Goal: Task Accomplishment & Management: Manage account settings

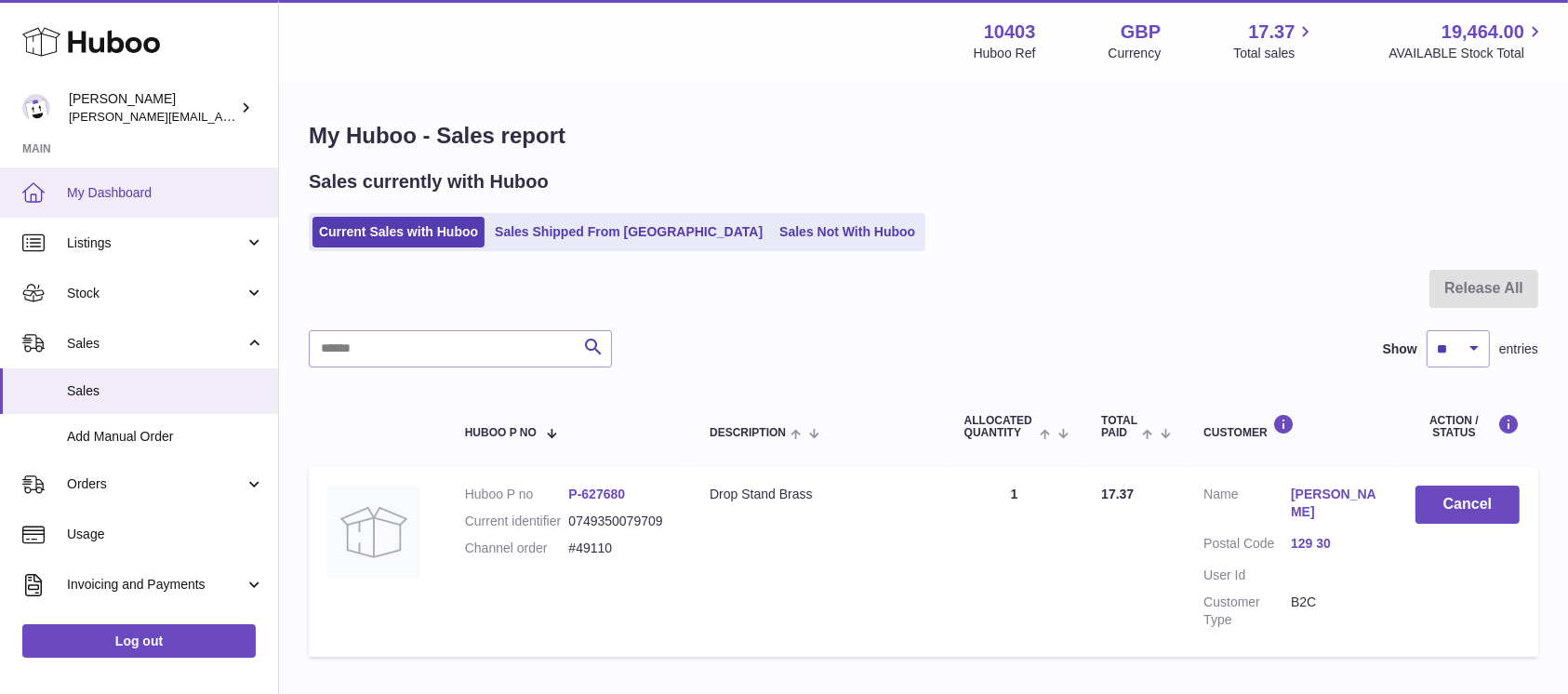
click at [112, 177] on link "My Dashboard" at bounding box center [139, 192] width 278 height 50
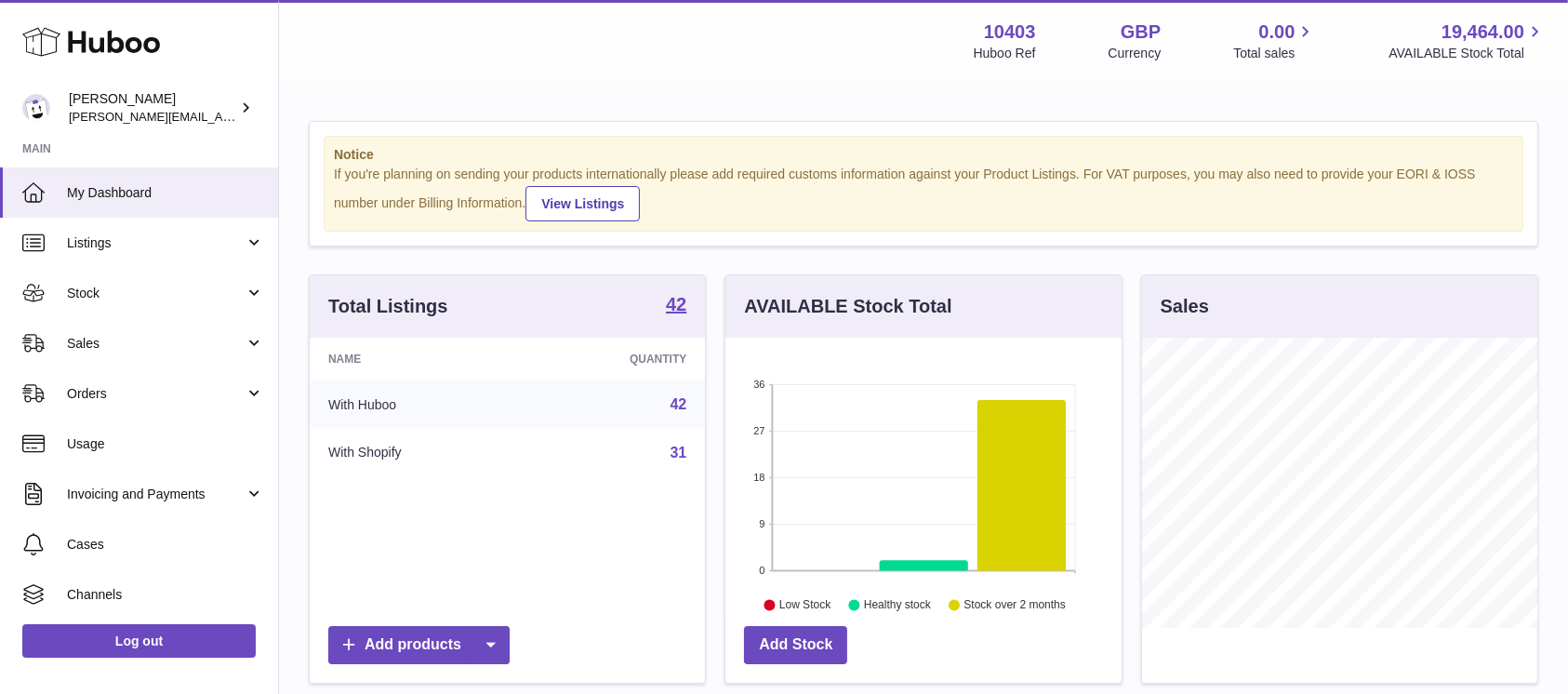
scroll to position [291, 395]
click at [146, 301] on span "Stock" at bounding box center [156, 294] width 178 height 18
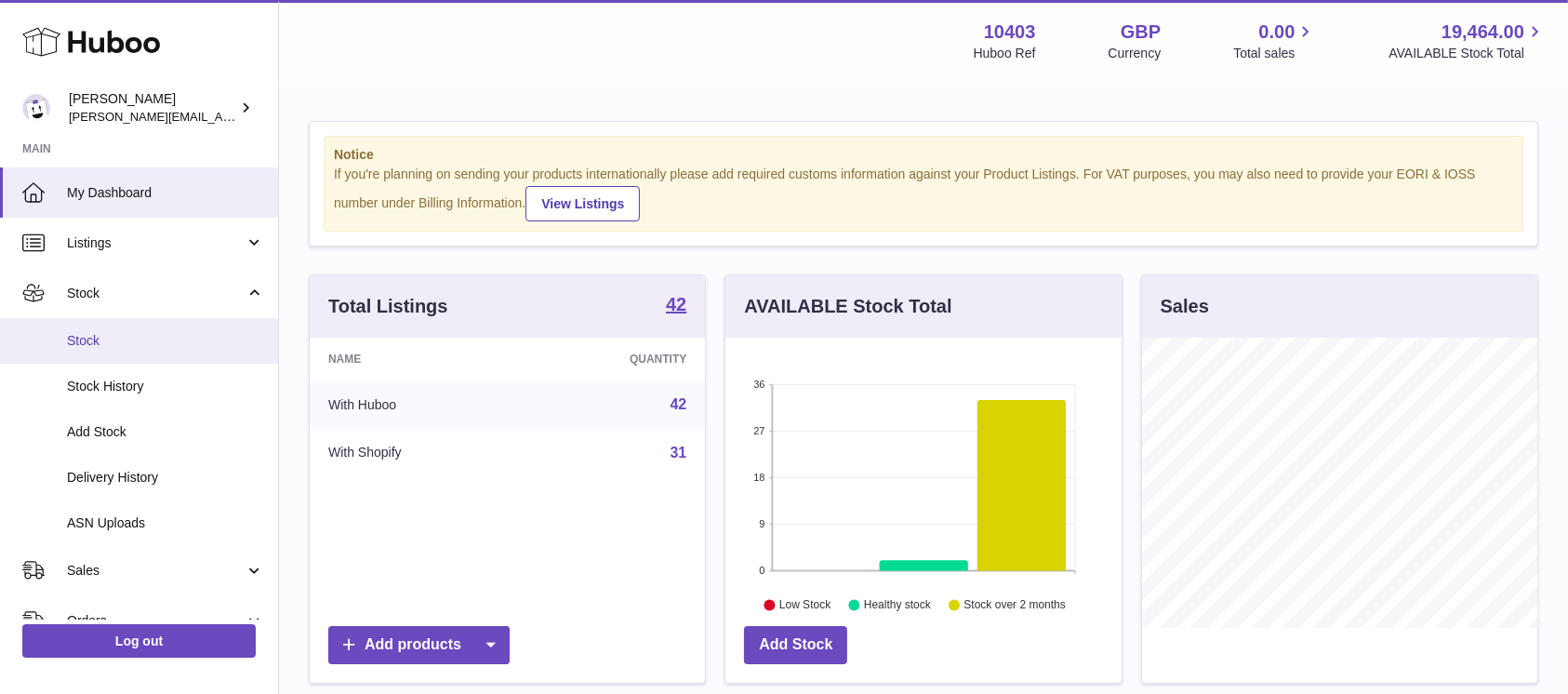
click at [143, 324] on link "Stock" at bounding box center [139, 341] width 278 height 46
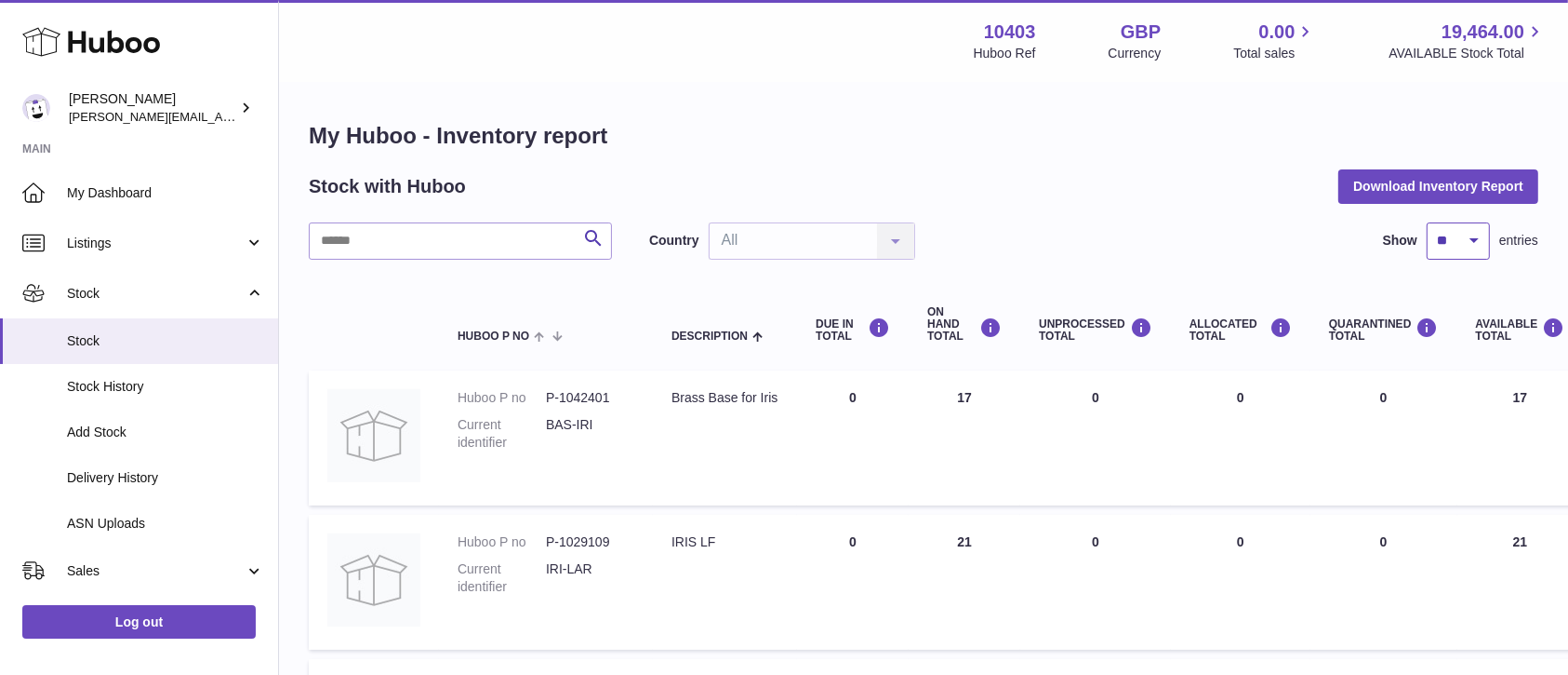
click at [1479, 249] on select "** ** ** ***" at bounding box center [1458, 241] width 64 height 37
select select "***"
click at [1427, 222] on select "** ** ** ***" at bounding box center [1458, 241] width 64 height 37
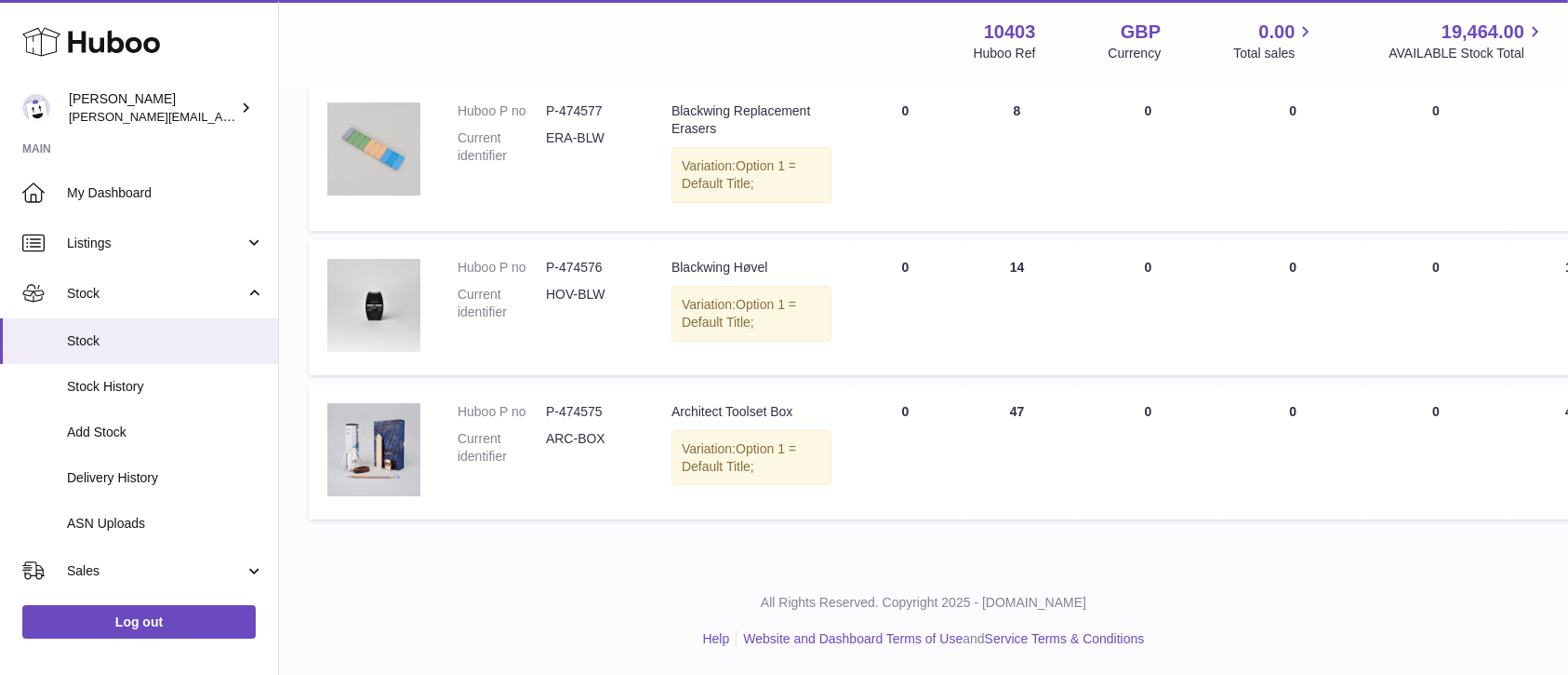
scroll to position [6663, 0]
click at [72, 554] on link "Sales" at bounding box center [139, 569] width 278 height 50
click at [84, 610] on span "Sales" at bounding box center [165, 618] width 198 height 18
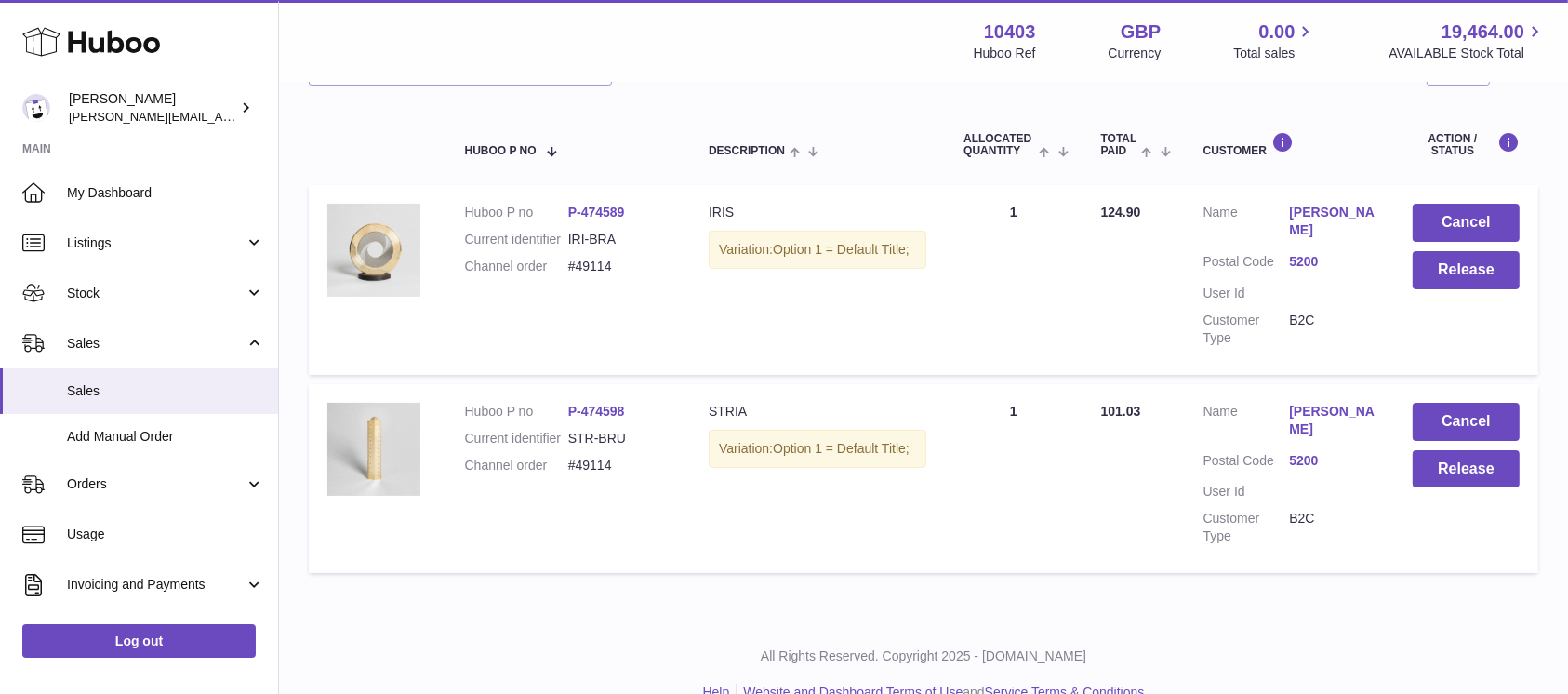
scroll to position [158, 0]
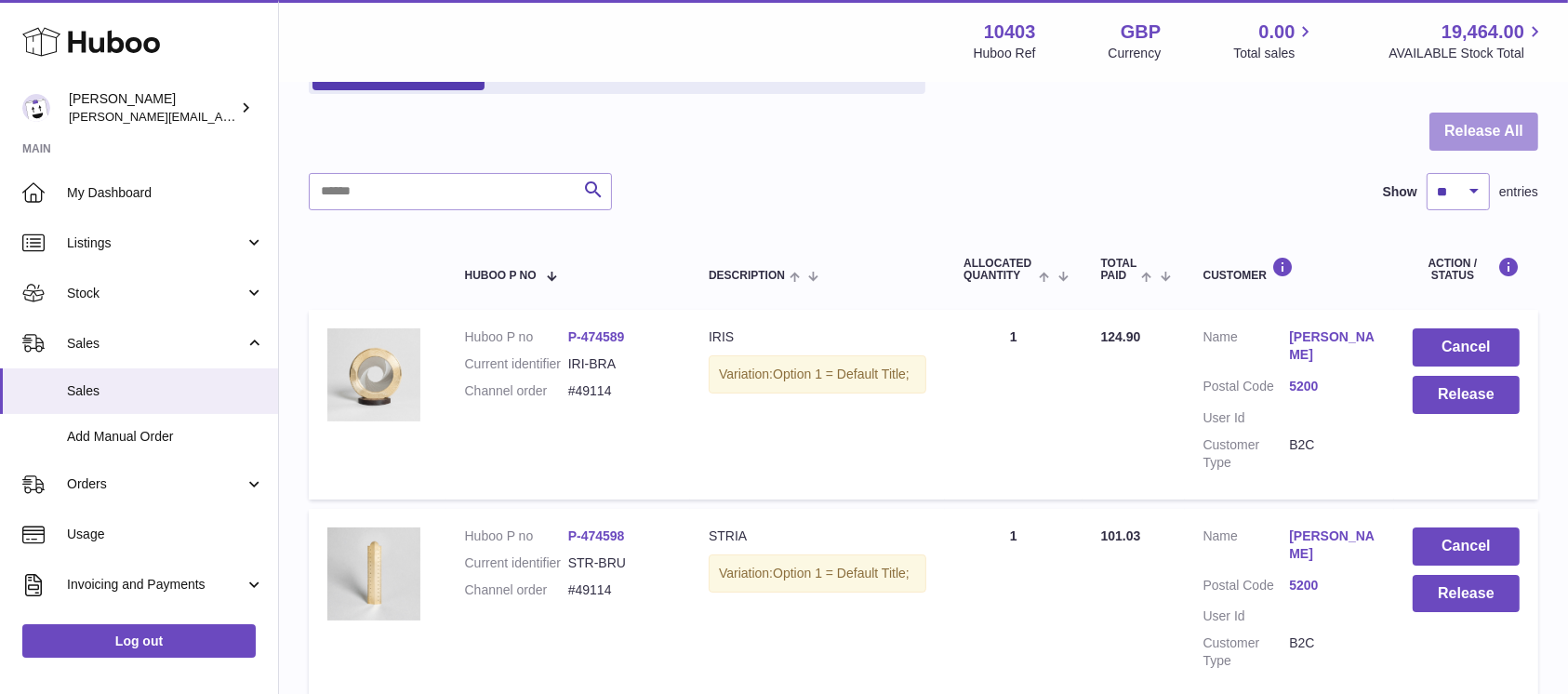
click at [1489, 138] on button "Release All" at bounding box center [1484, 131] width 109 height 38
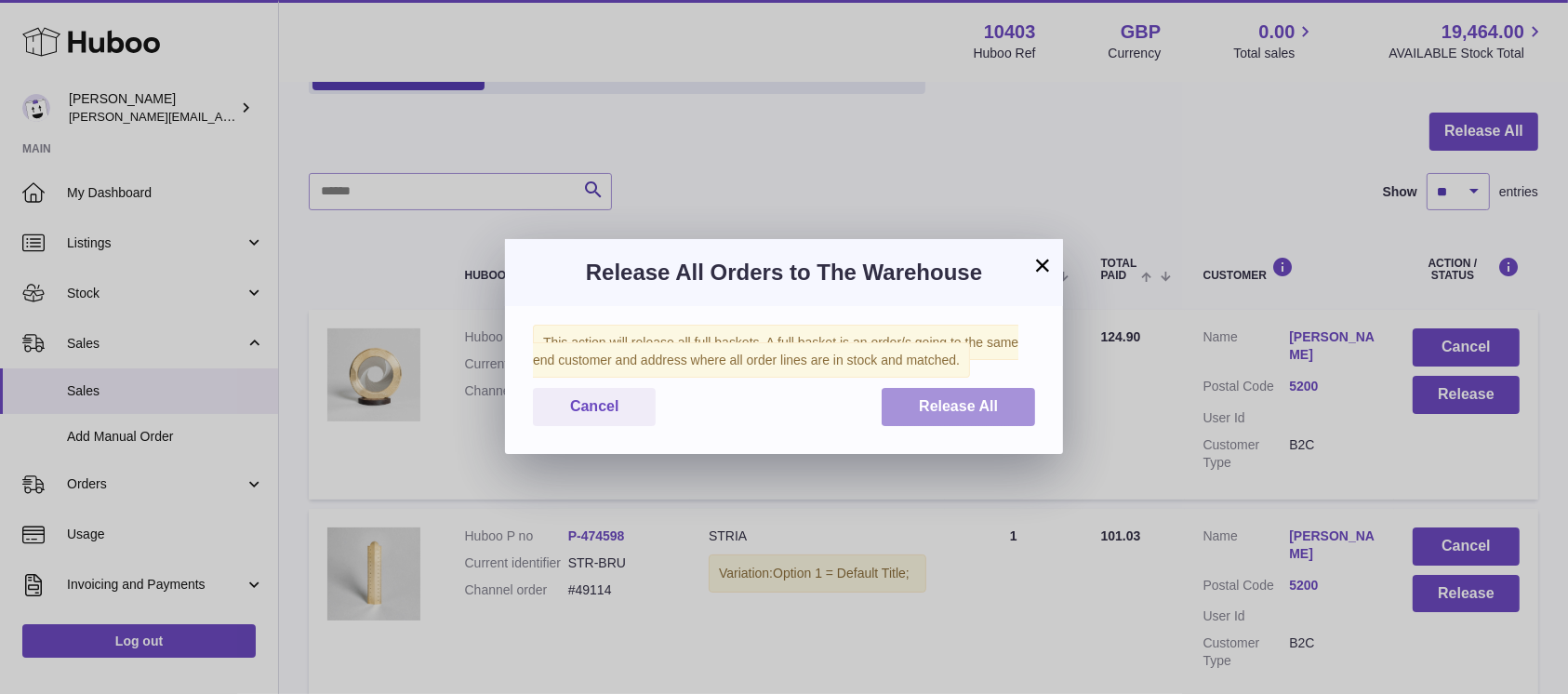
click at [979, 423] on button "Release All" at bounding box center [959, 407] width 154 height 38
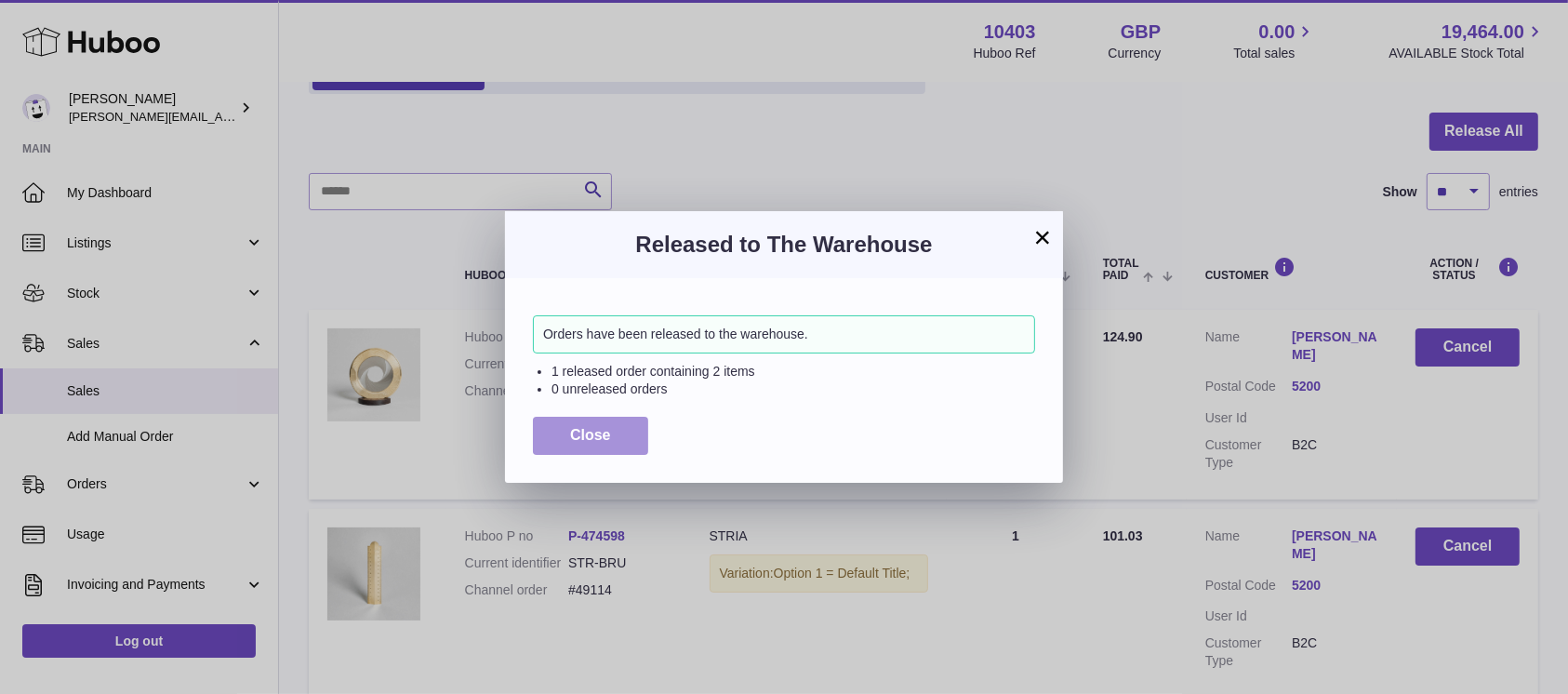
click at [594, 425] on button "Close" at bounding box center [591, 436] width 115 height 38
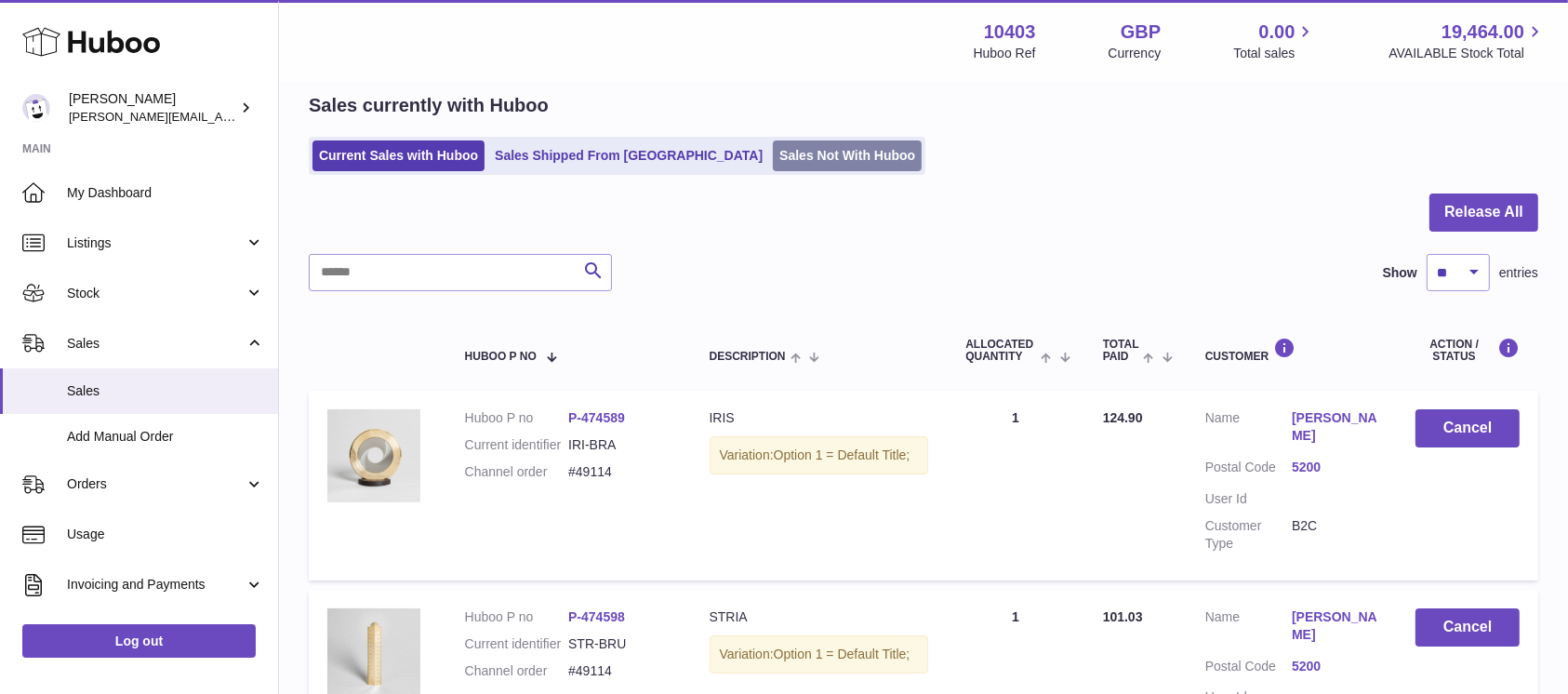
scroll to position [0, 0]
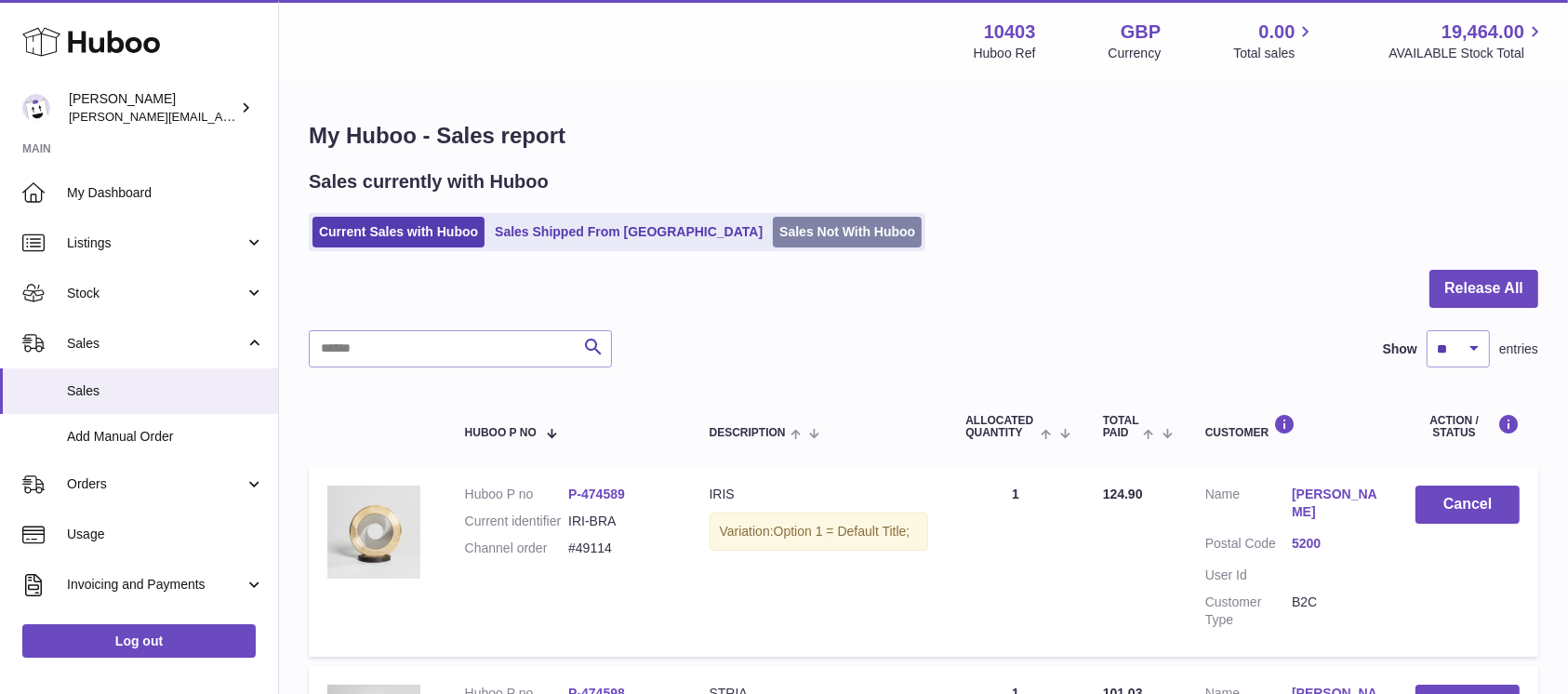
click at [773, 231] on link "Sales Not With Huboo" at bounding box center [847, 232] width 149 height 30
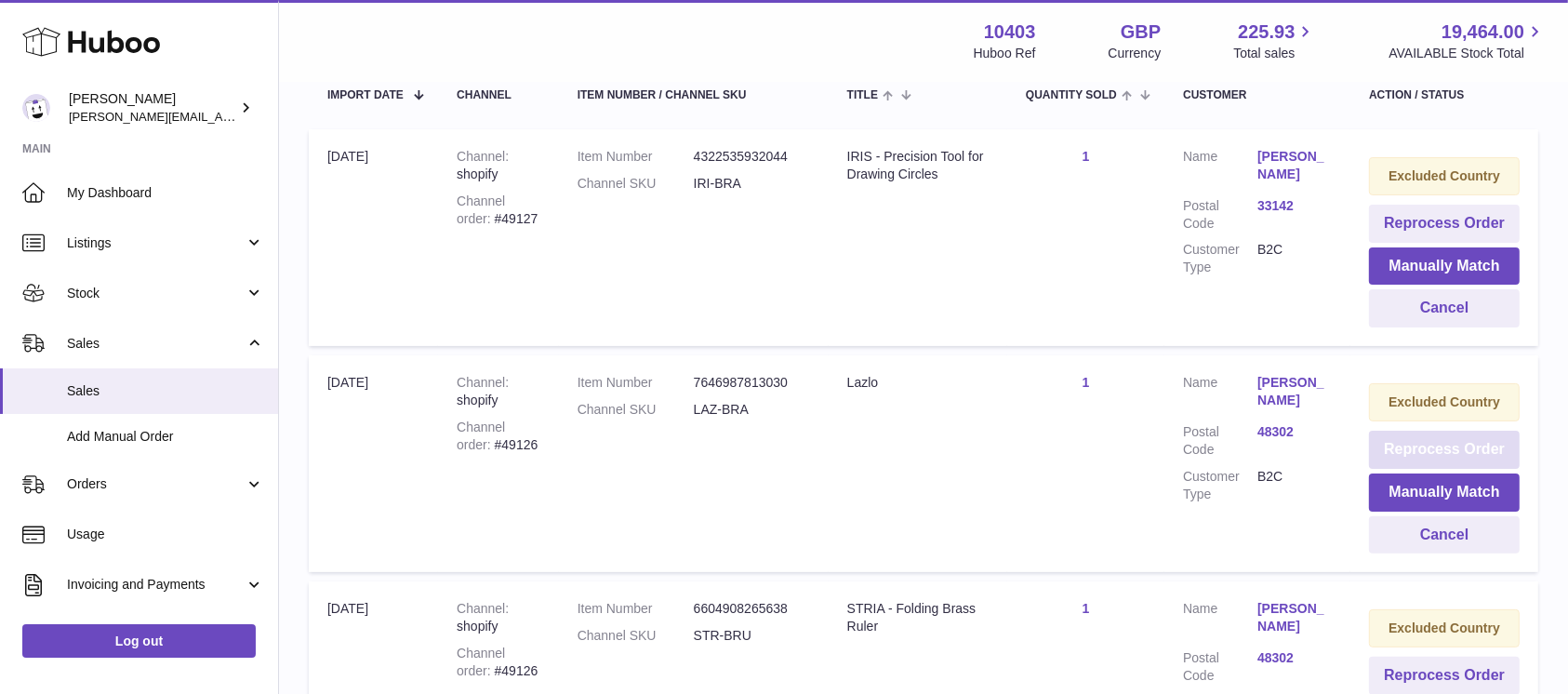
scroll to position [372, 0]
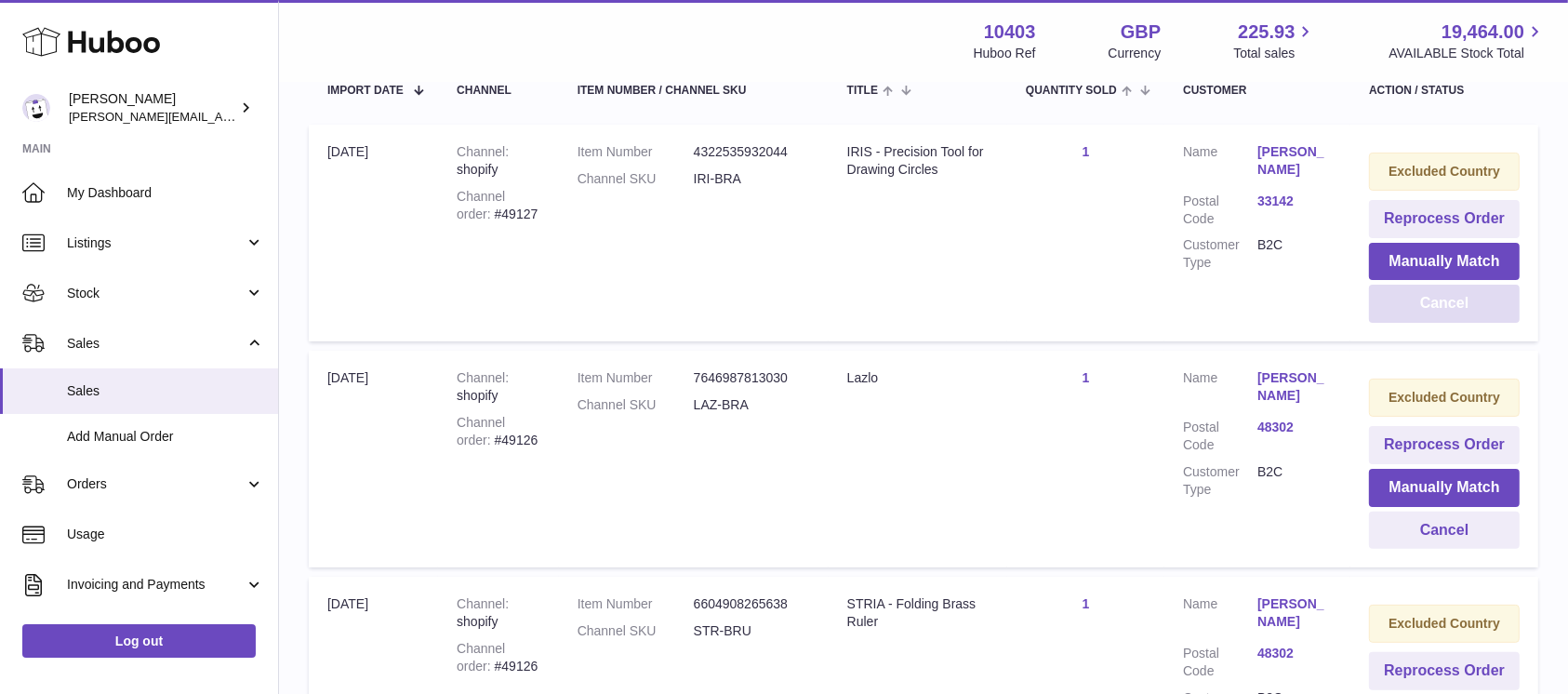
click at [1460, 285] on button "Cancel" at bounding box center [1445, 303] width 151 height 38
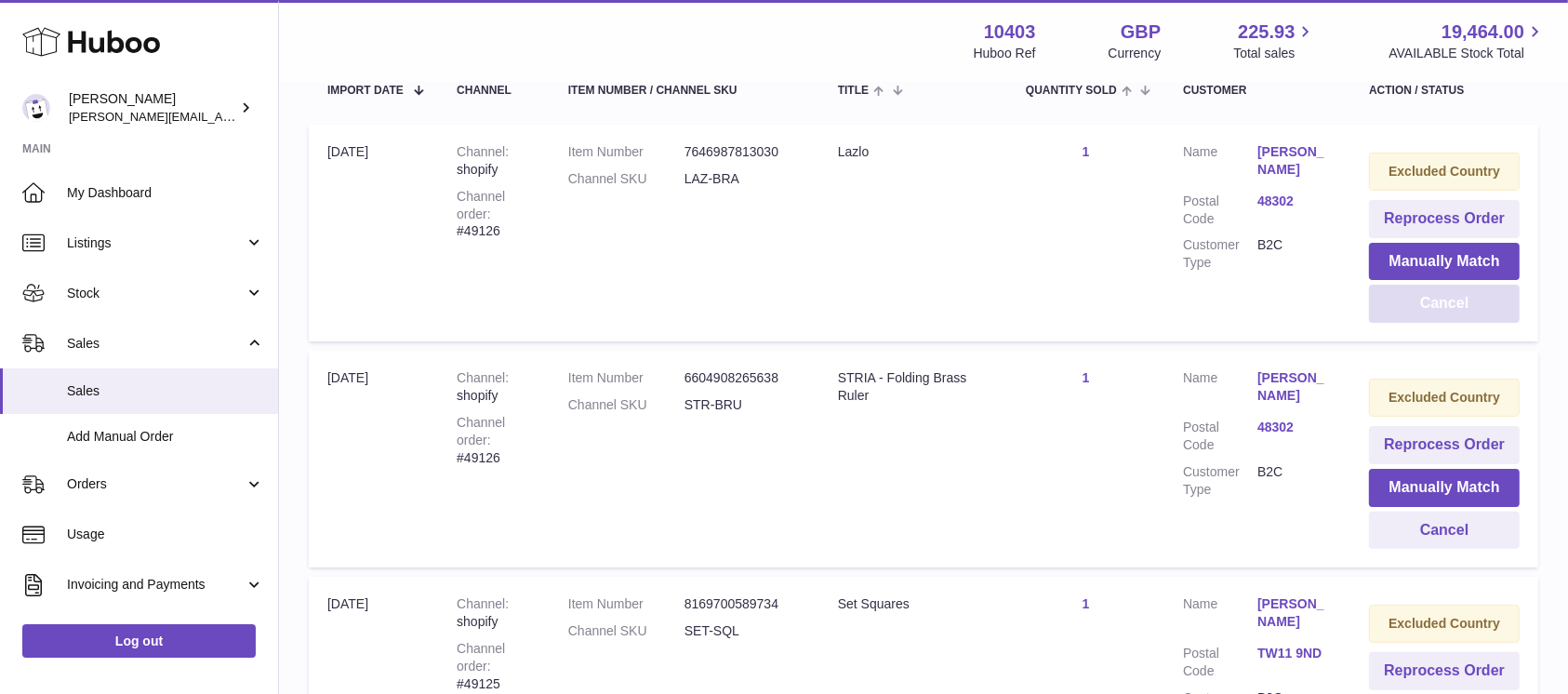
click at [1452, 301] on button "Cancel" at bounding box center [1445, 303] width 151 height 38
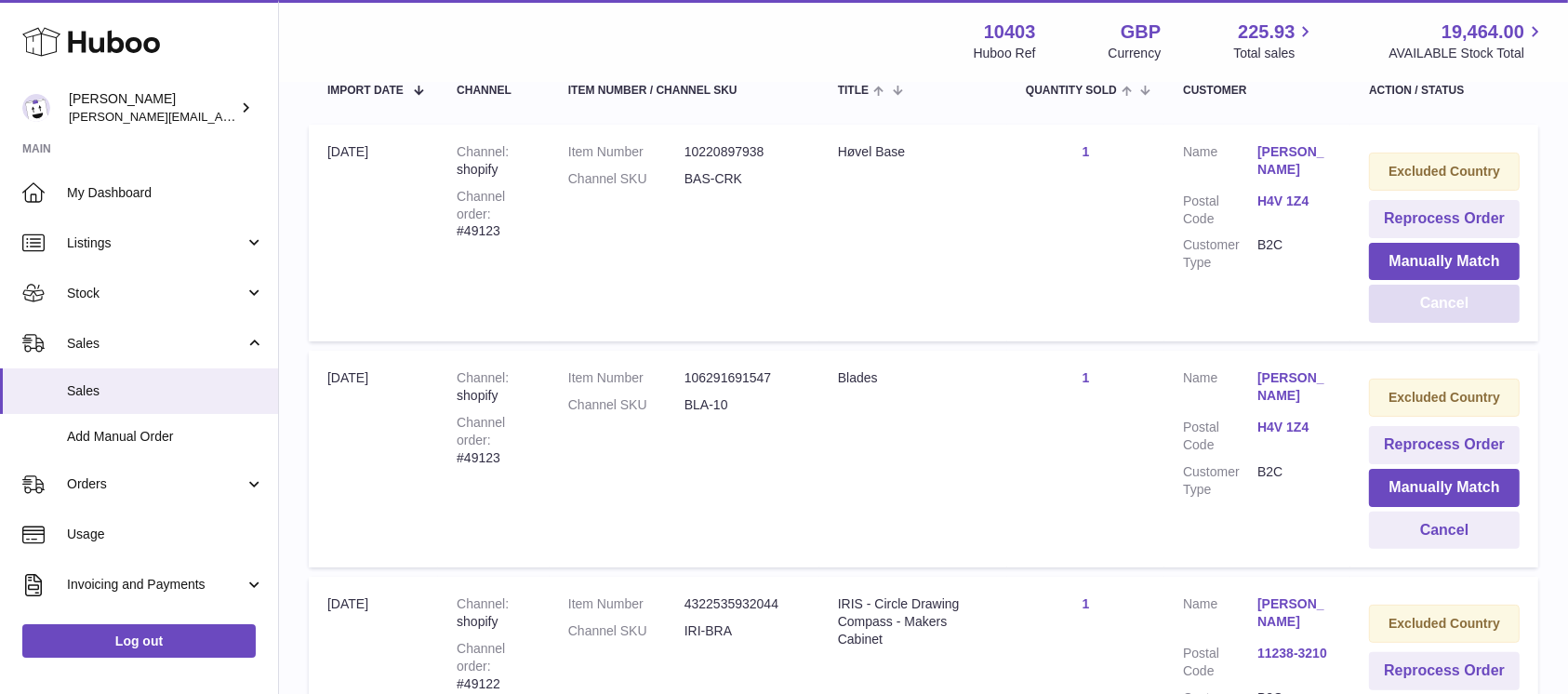
click at [1452, 301] on button "Cancel" at bounding box center [1445, 303] width 151 height 38
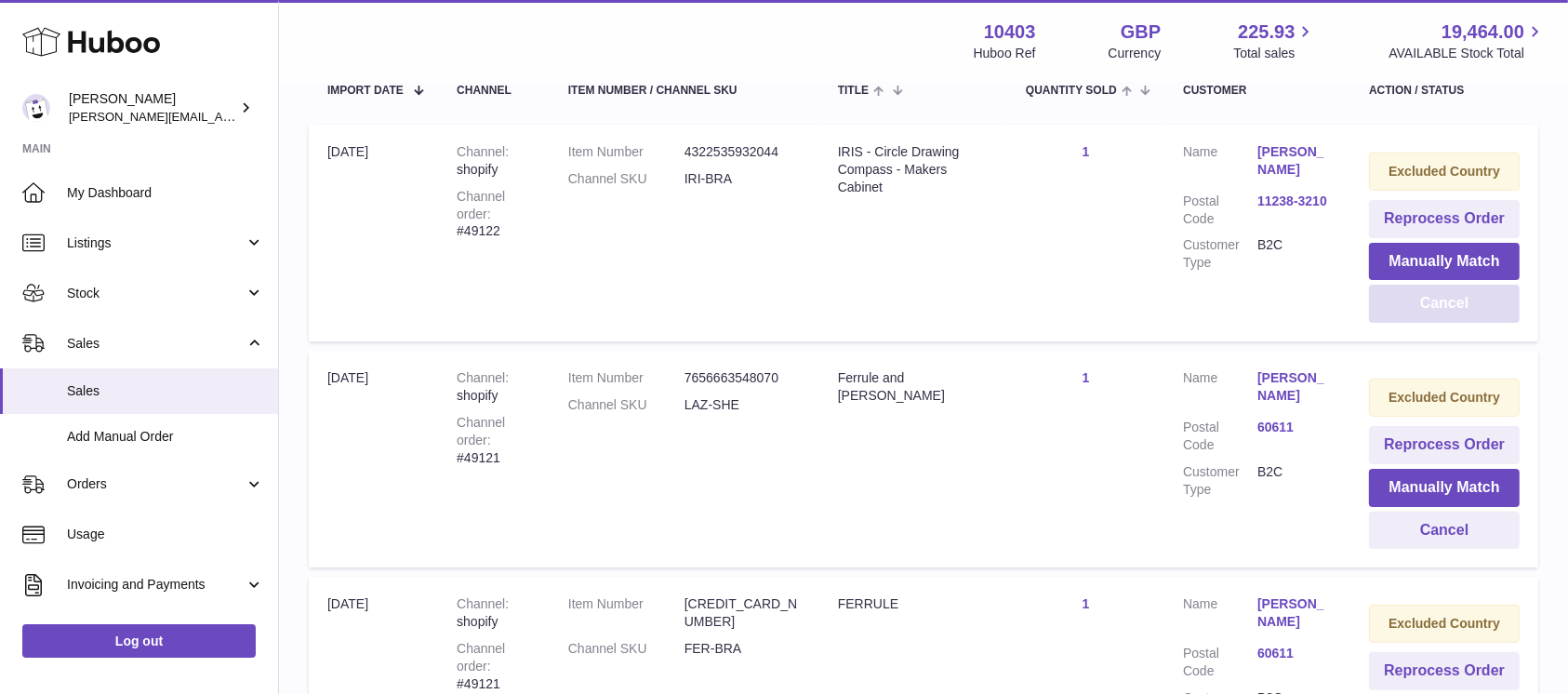
click at [1452, 301] on button "Cancel" at bounding box center [1445, 303] width 151 height 38
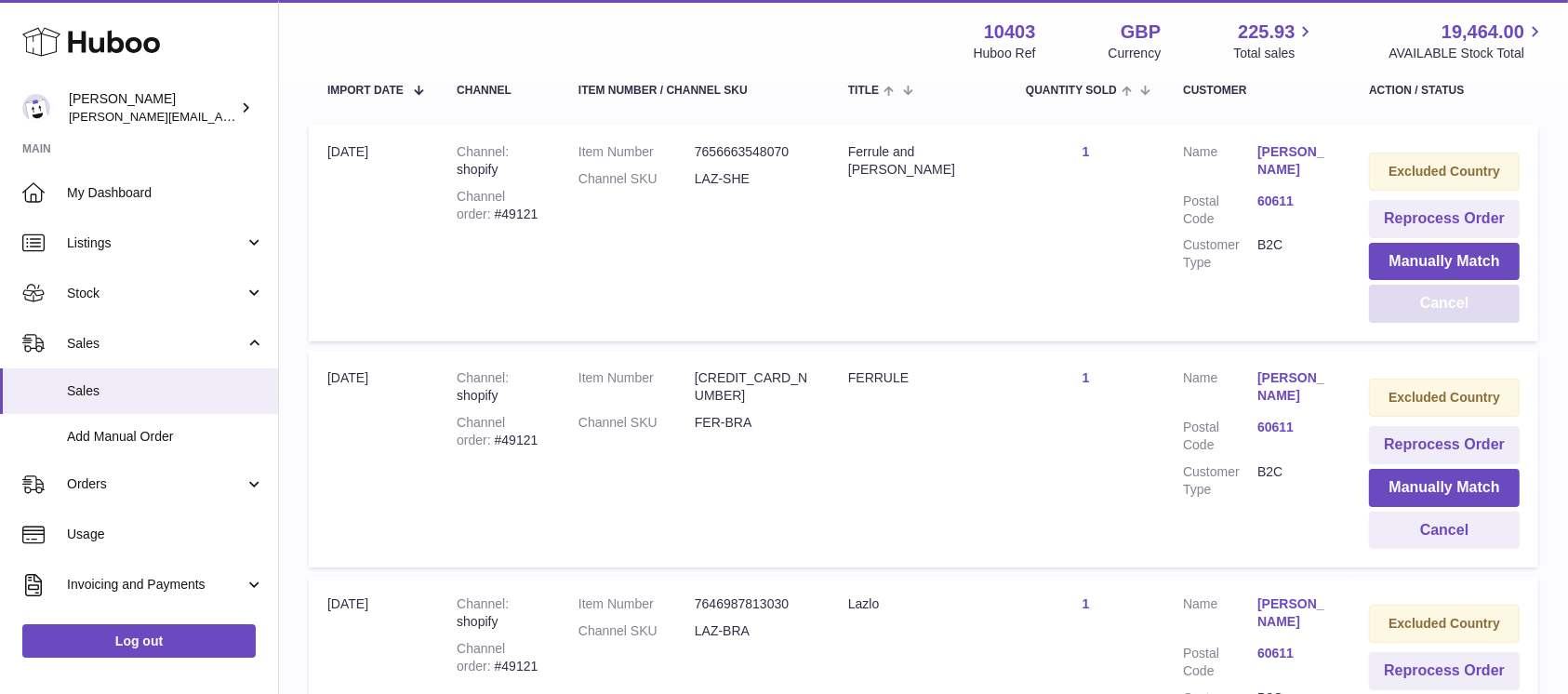
click at [1452, 301] on button "Cancel" at bounding box center [1445, 303] width 151 height 38
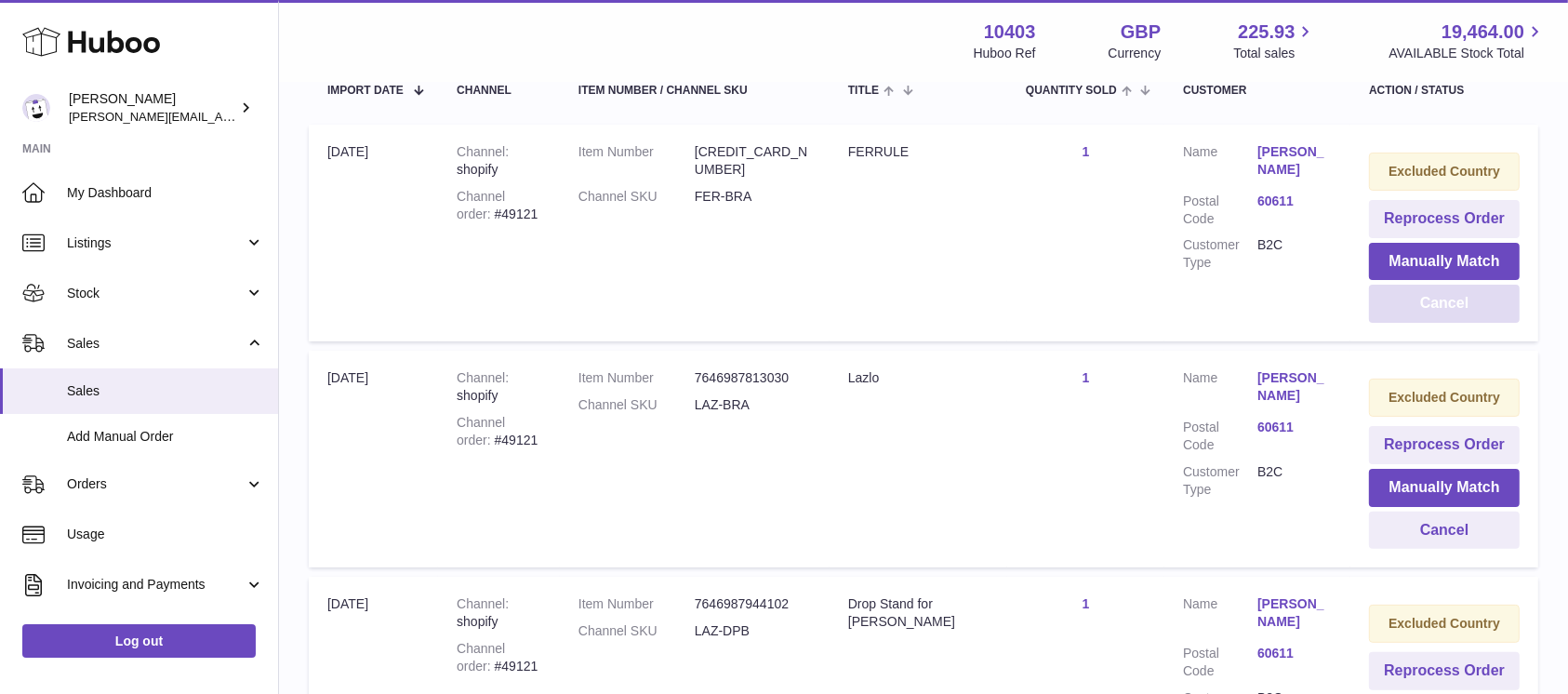
click at [1452, 301] on button "Cancel" at bounding box center [1445, 303] width 151 height 38
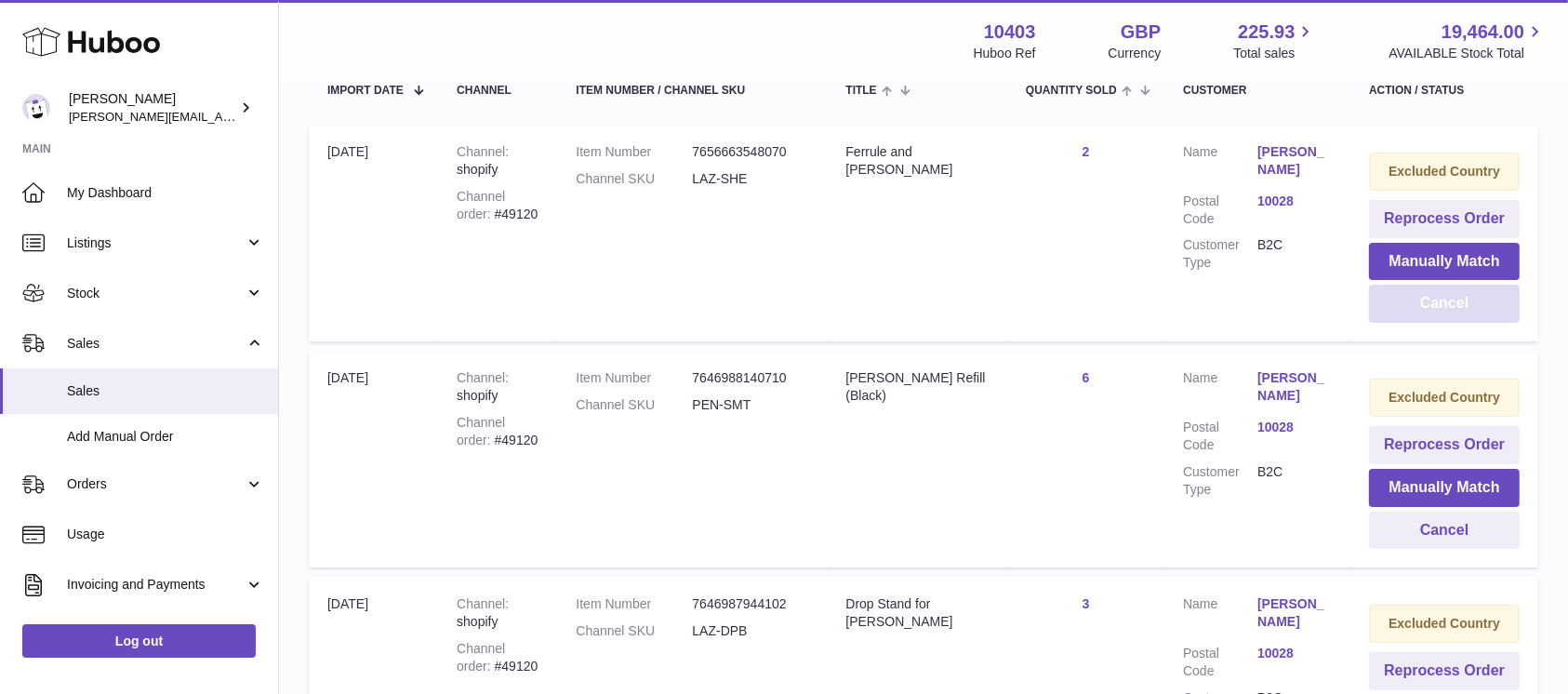
click at [1452, 301] on button "Cancel" at bounding box center [1445, 303] width 151 height 38
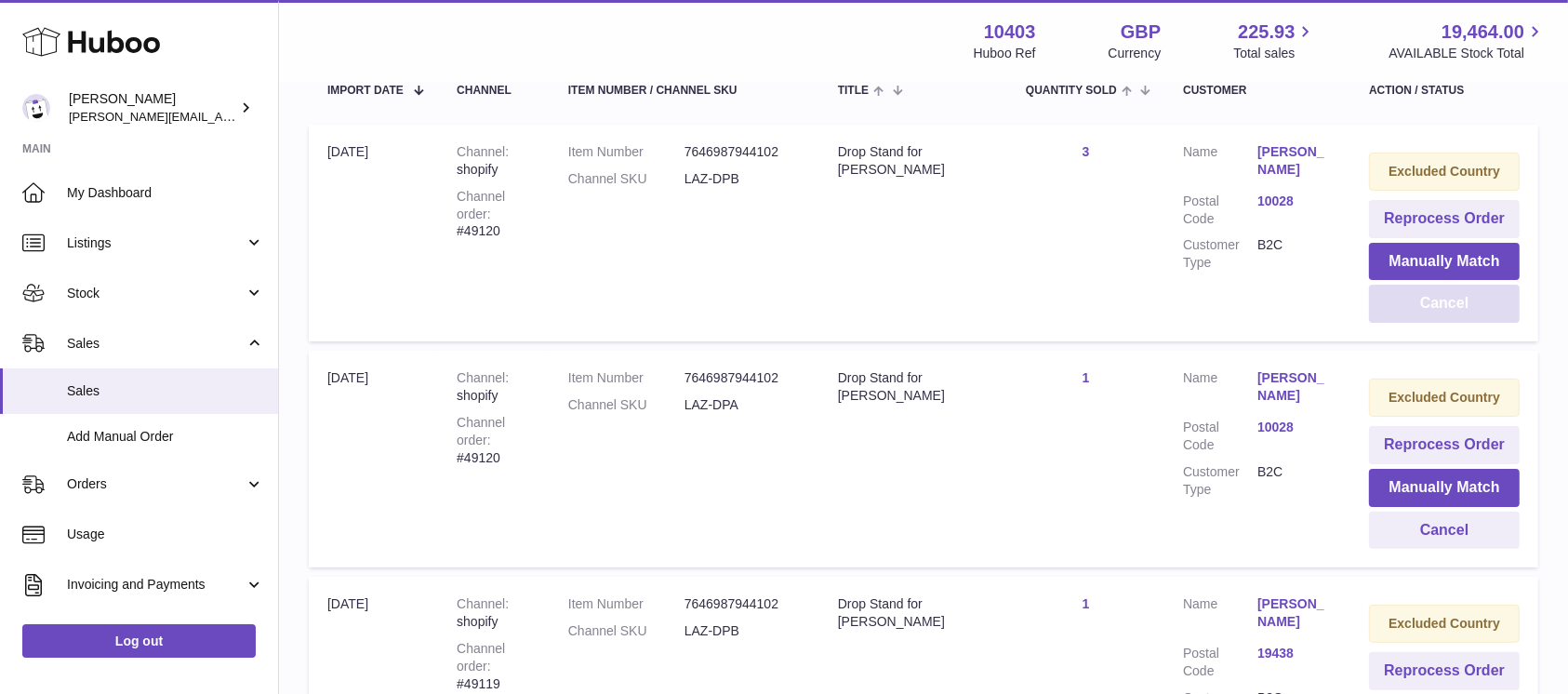
click at [1452, 301] on button "Cancel" at bounding box center [1445, 303] width 151 height 38
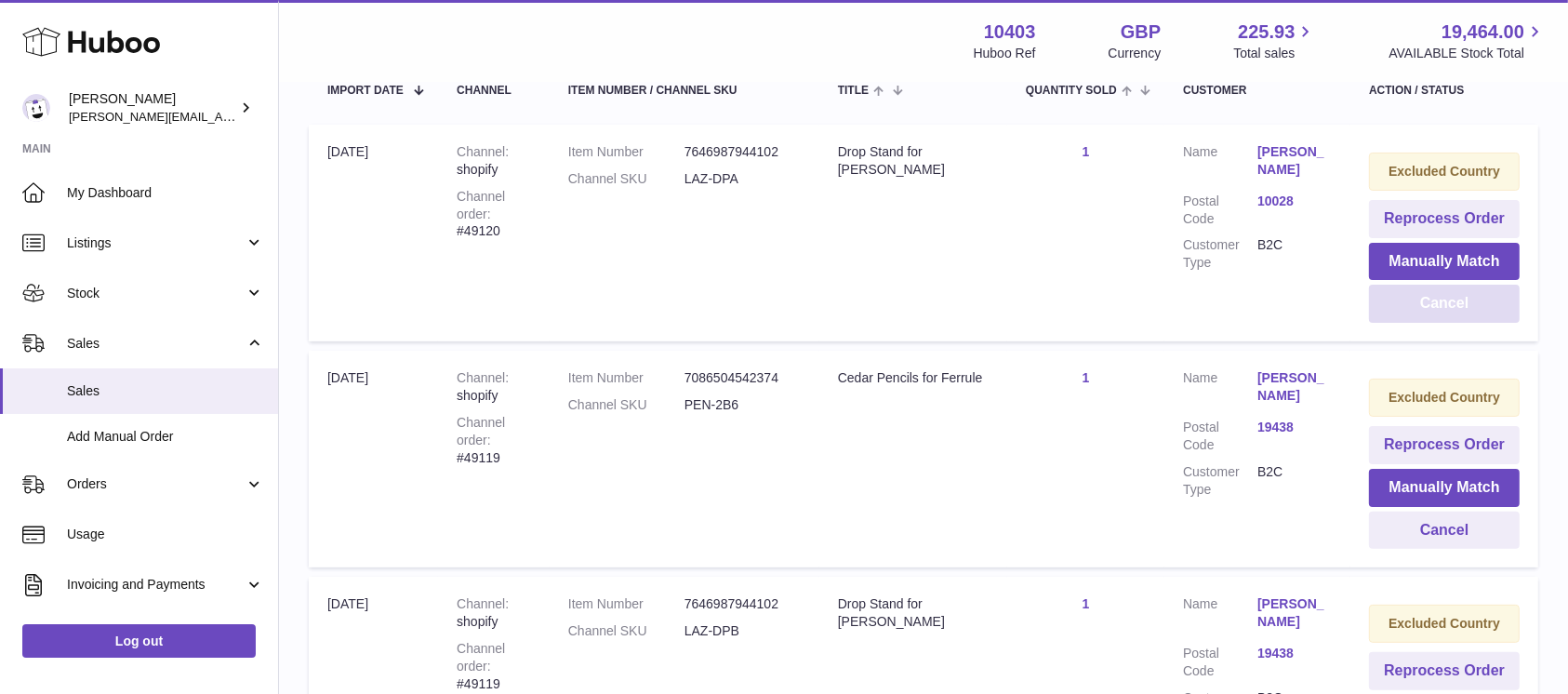
click at [1452, 301] on button "Cancel" at bounding box center [1445, 303] width 151 height 38
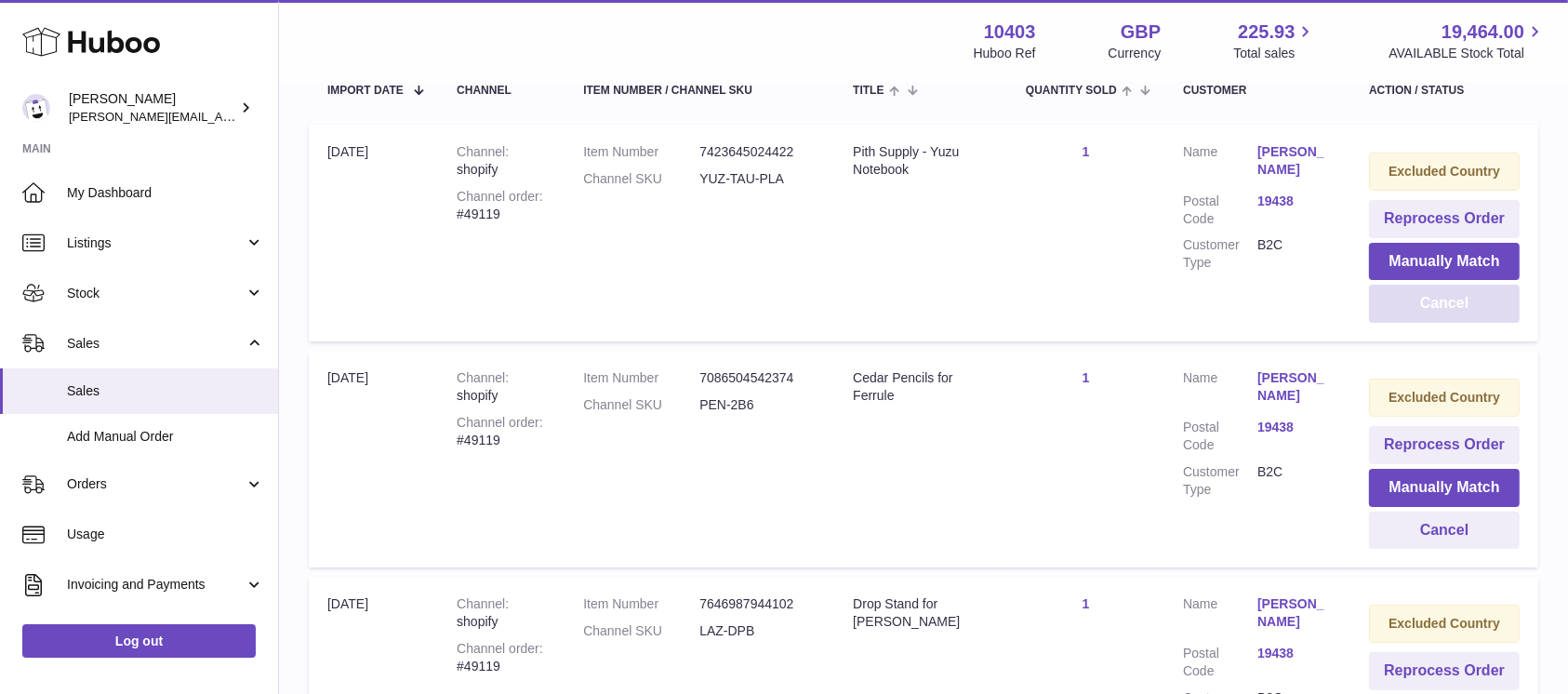
click at [1452, 301] on button "Cancel" at bounding box center [1445, 303] width 151 height 38
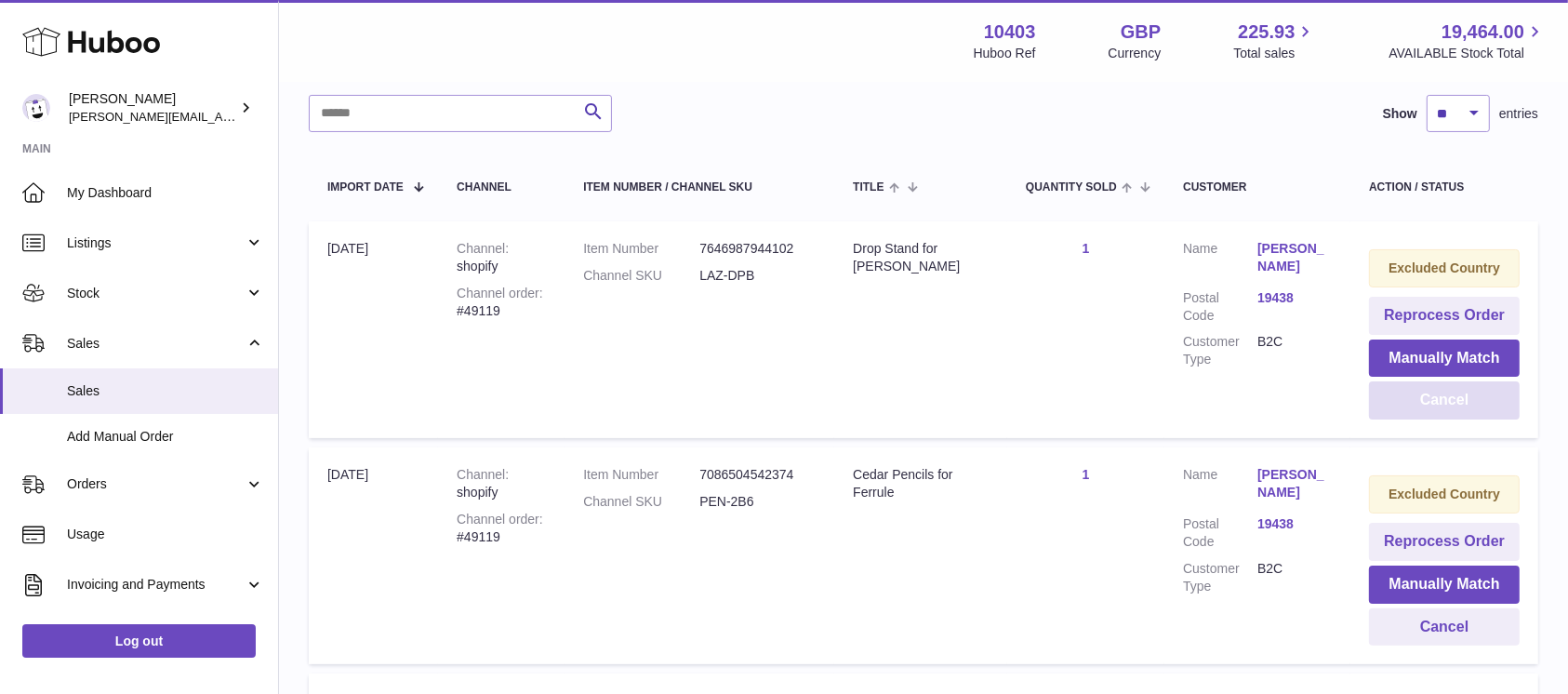
scroll to position [302, 0]
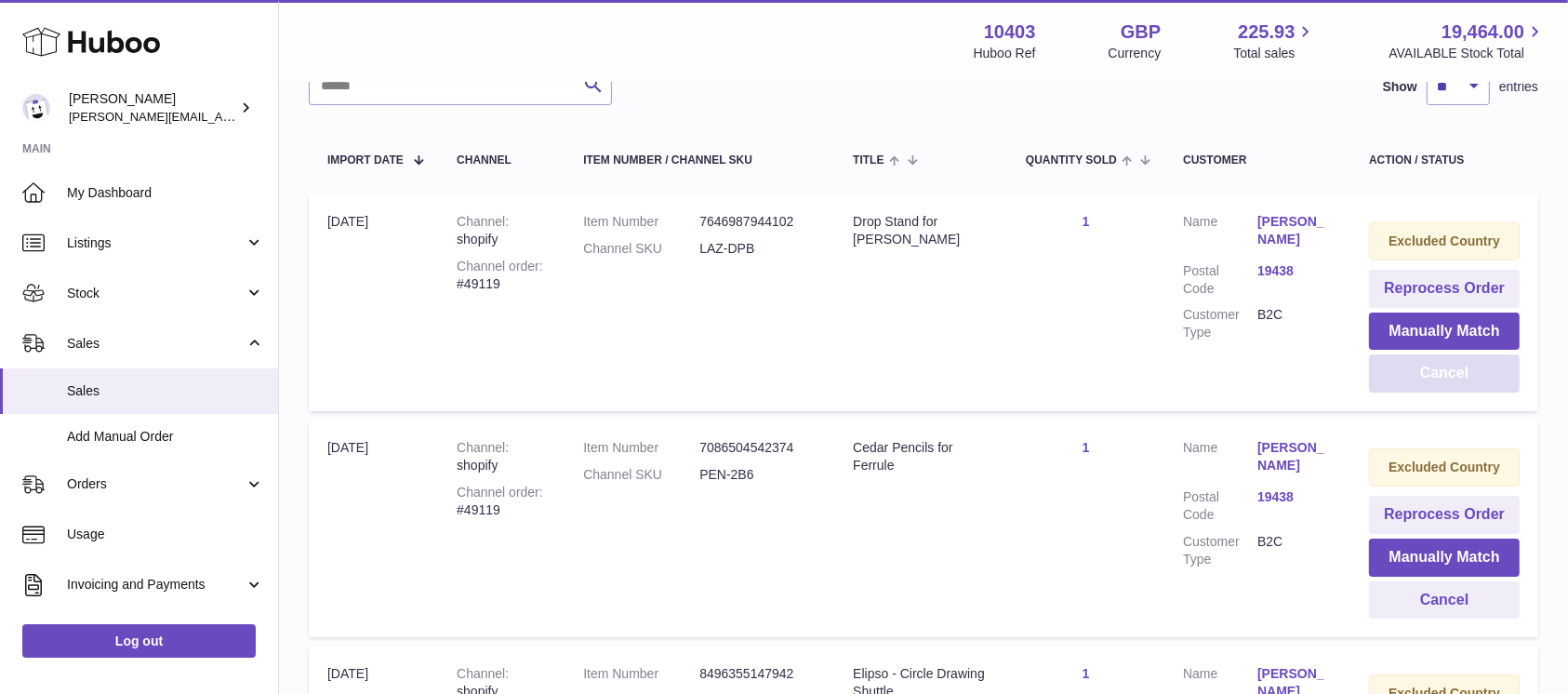
click at [1470, 376] on button "Cancel" at bounding box center [1445, 373] width 151 height 38
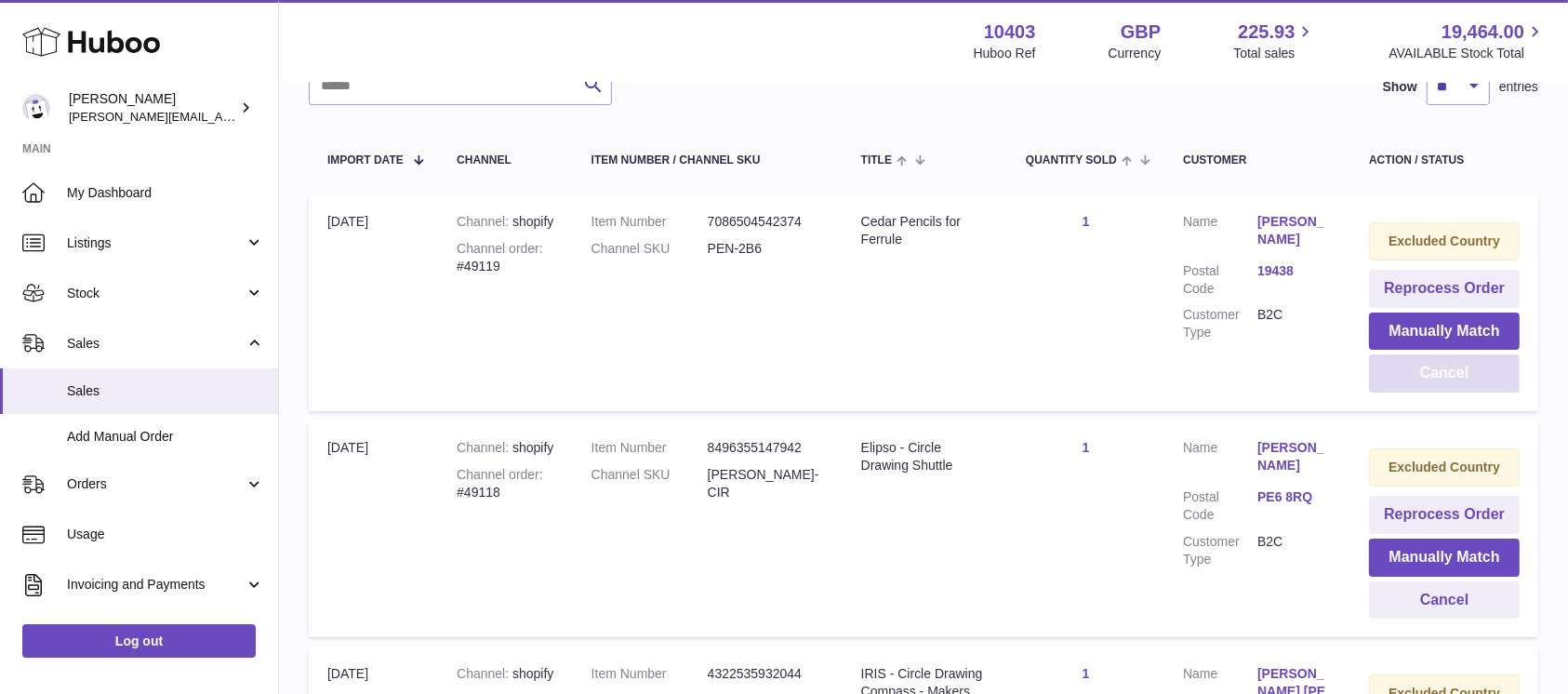
click at [1470, 376] on button "Cancel" at bounding box center [1445, 373] width 151 height 38
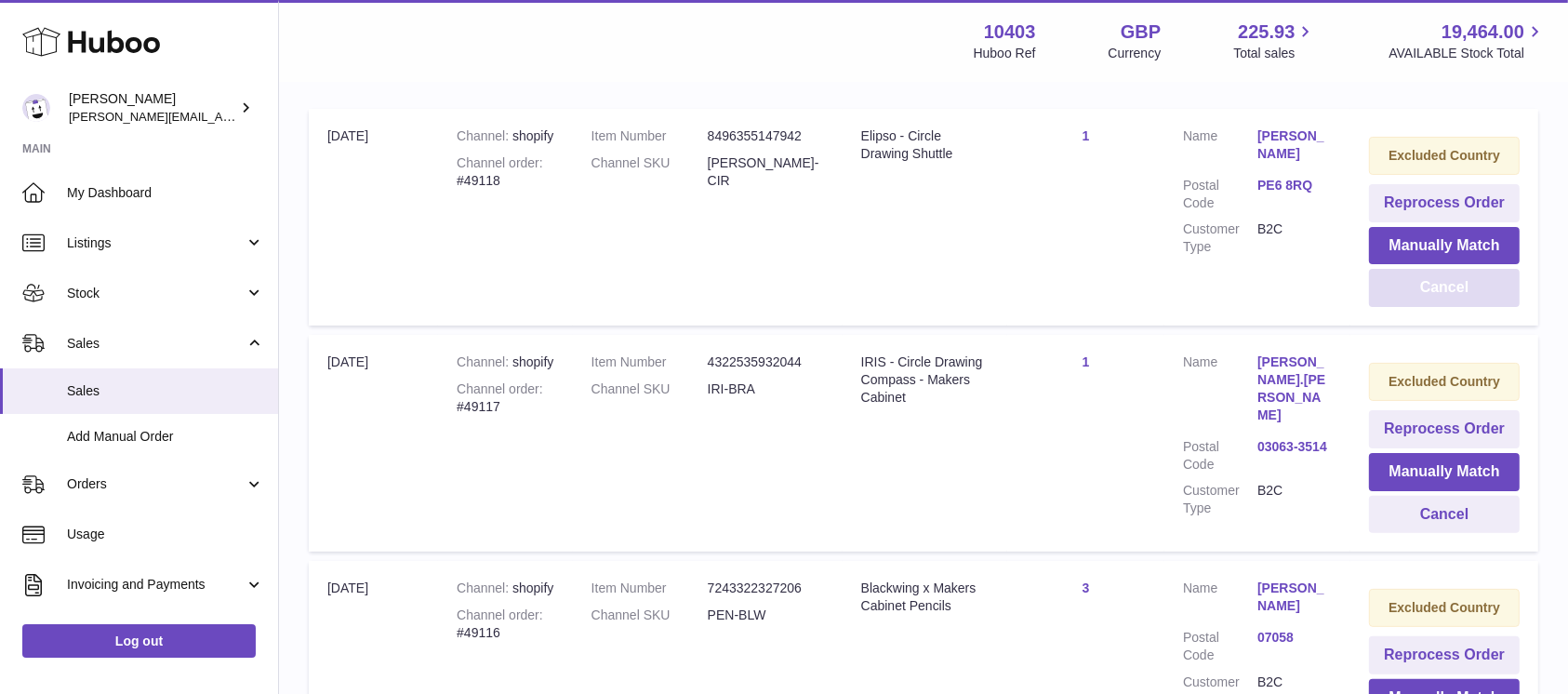
scroll to position [427, 0]
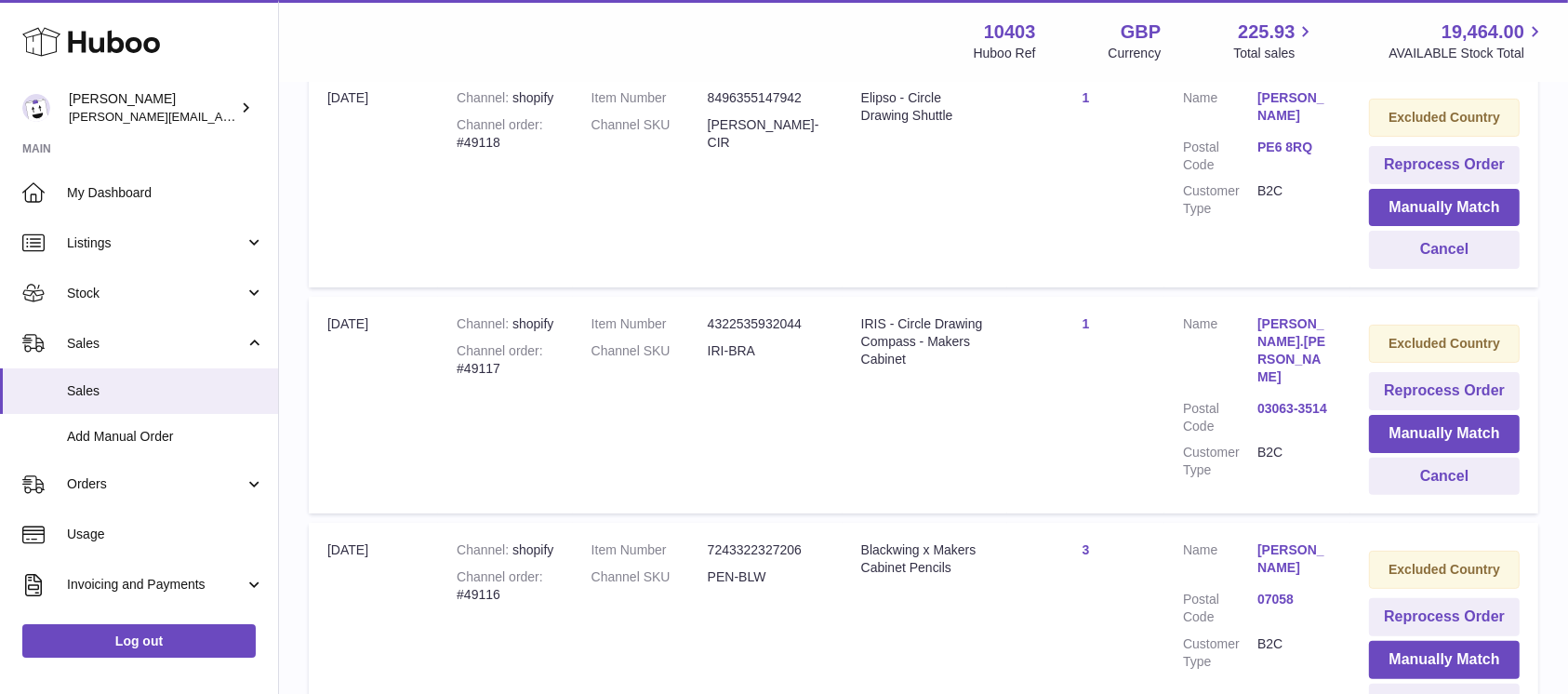
click at [1448, 275] on td "Excluded Country Reprocess Order Manually Match Cancel" at bounding box center [1445, 179] width 188 height 217
click at [1452, 266] on button "Cancel" at bounding box center [1445, 250] width 151 height 38
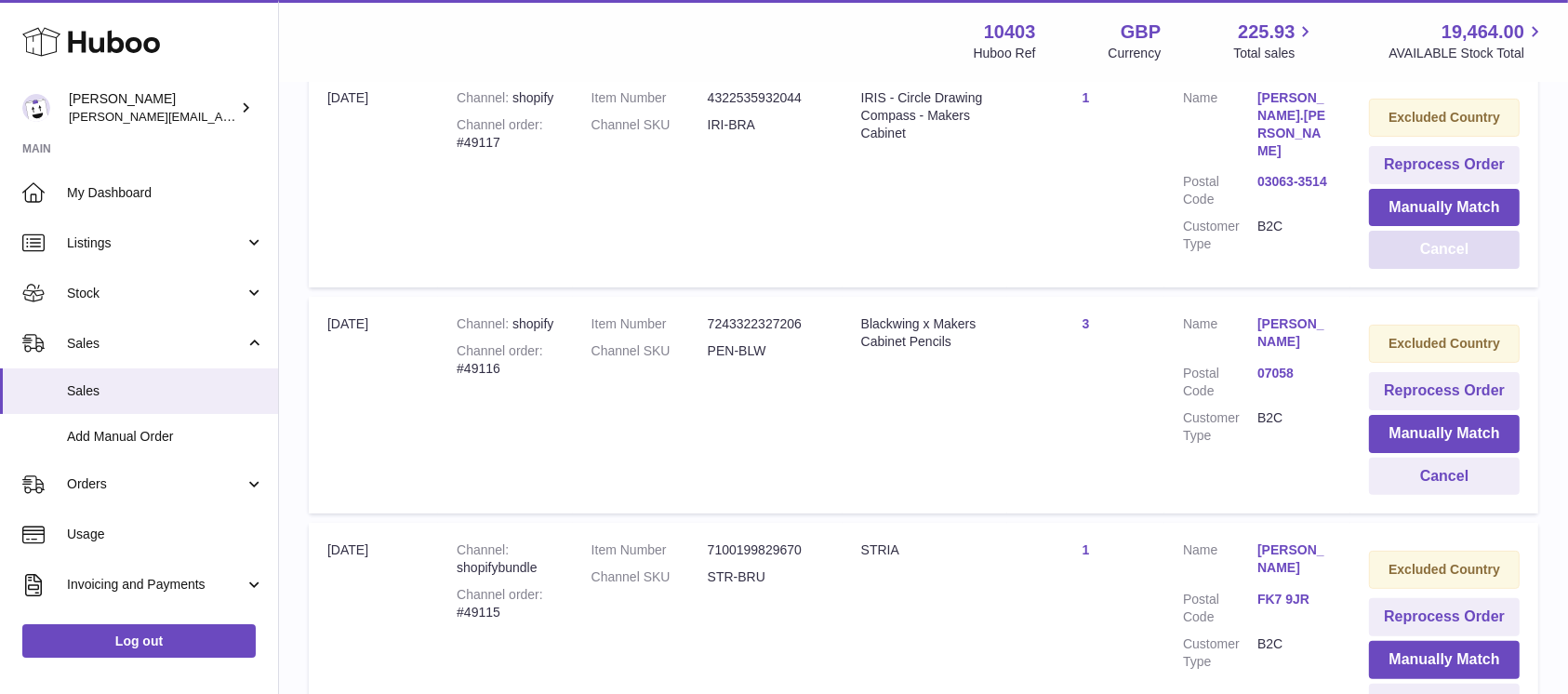
click at [1453, 265] on button "Cancel" at bounding box center [1445, 250] width 151 height 38
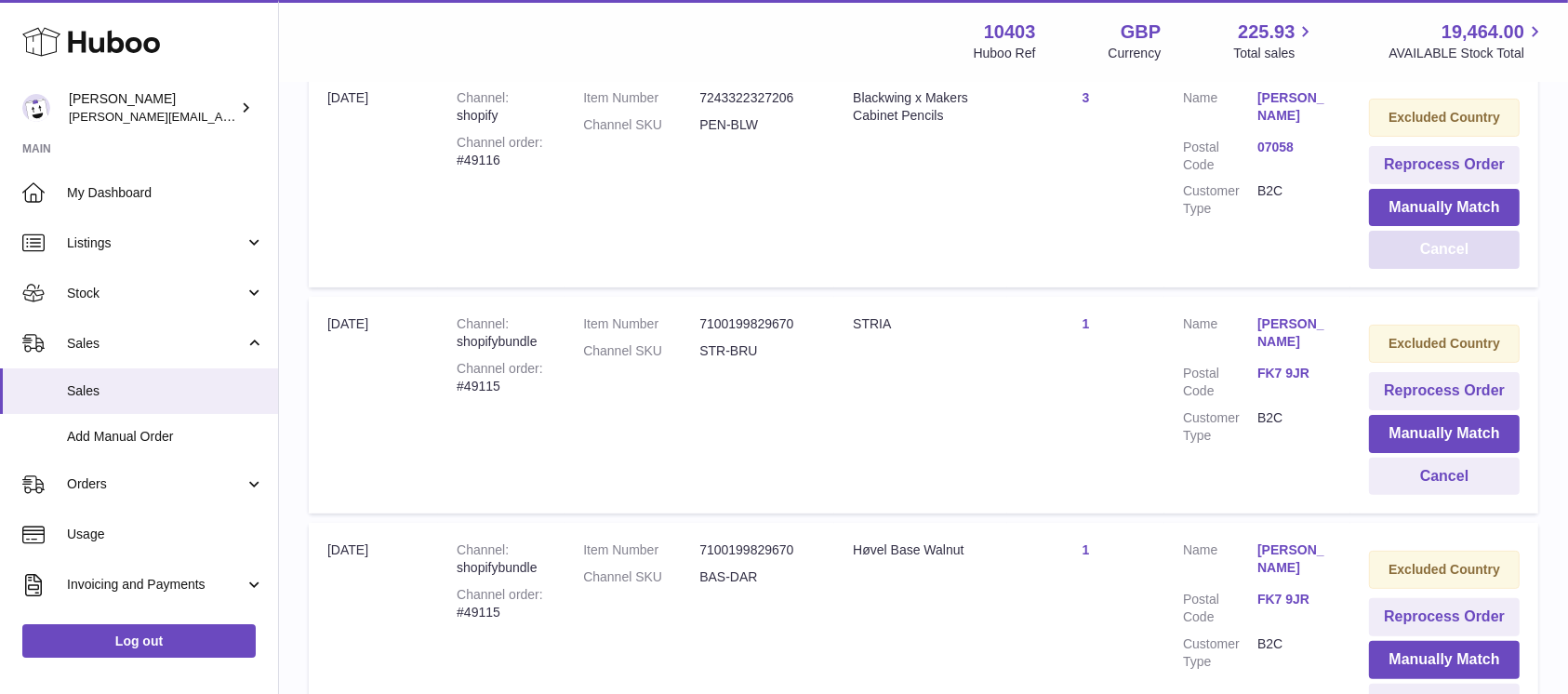
click at [1453, 265] on button "Cancel" at bounding box center [1445, 250] width 151 height 38
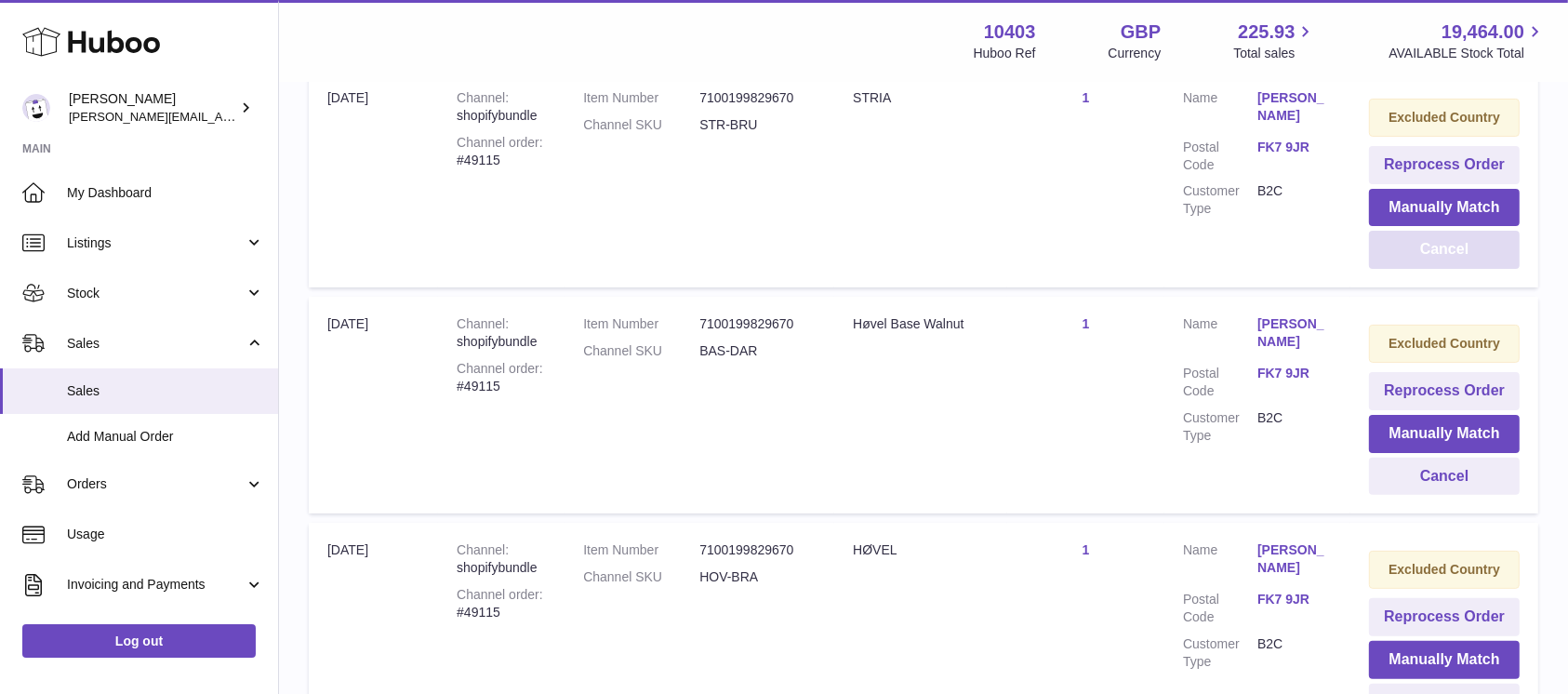
click at [1453, 265] on button "Cancel" at bounding box center [1445, 250] width 151 height 38
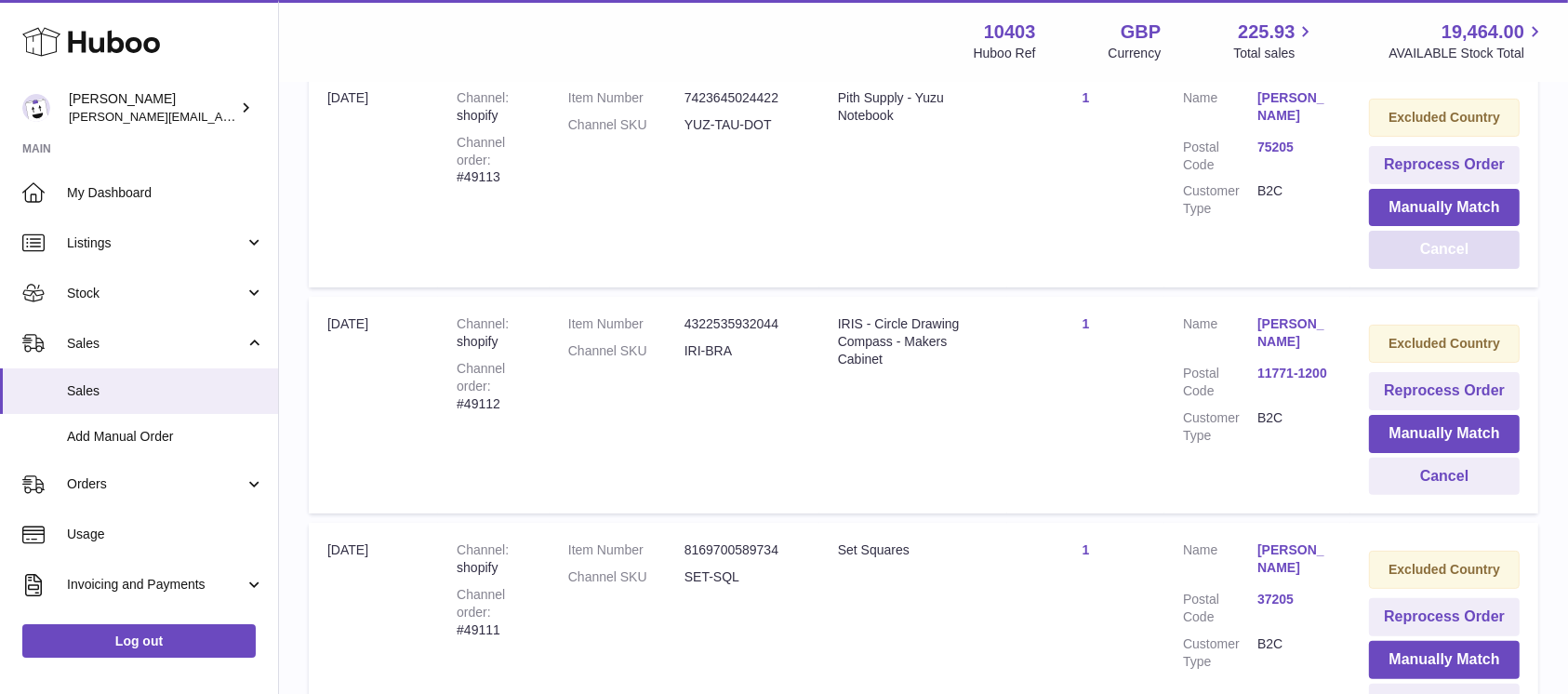
click at [1453, 265] on button "Cancel" at bounding box center [1445, 250] width 151 height 38
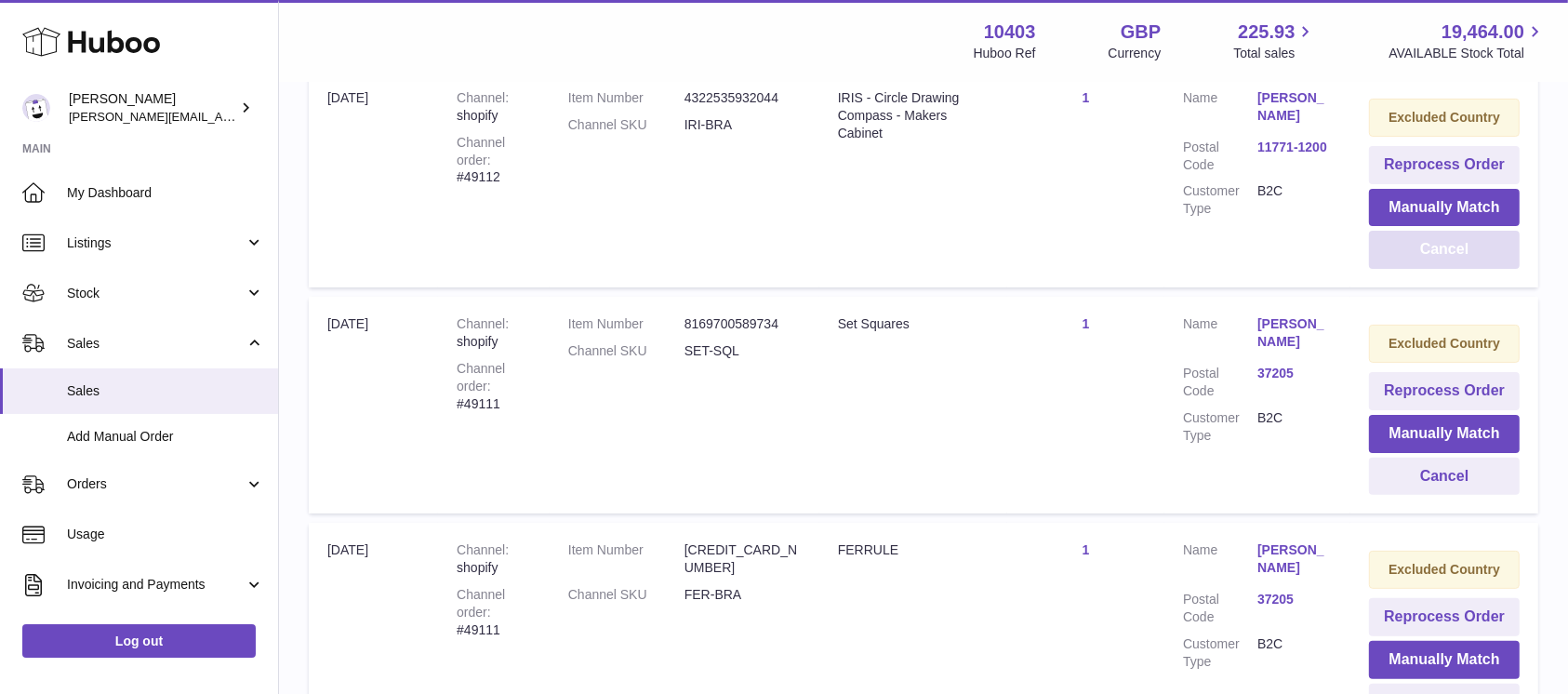
click at [1453, 265] on button "Cancel" at bounding box center [1445, 250] width 151 height 38
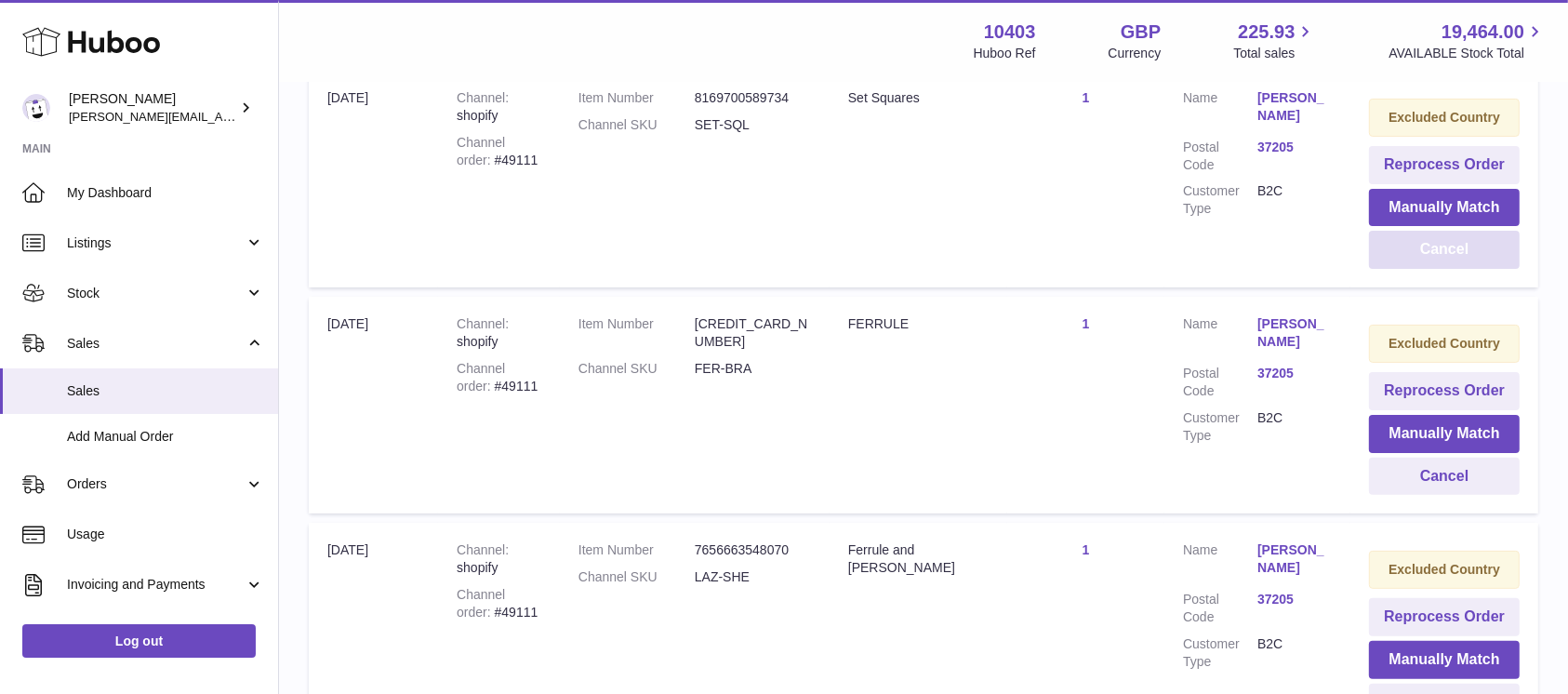
click at [1453, 265] on button "Cancel" at bounding box center [1445, 250] width 151 height 38
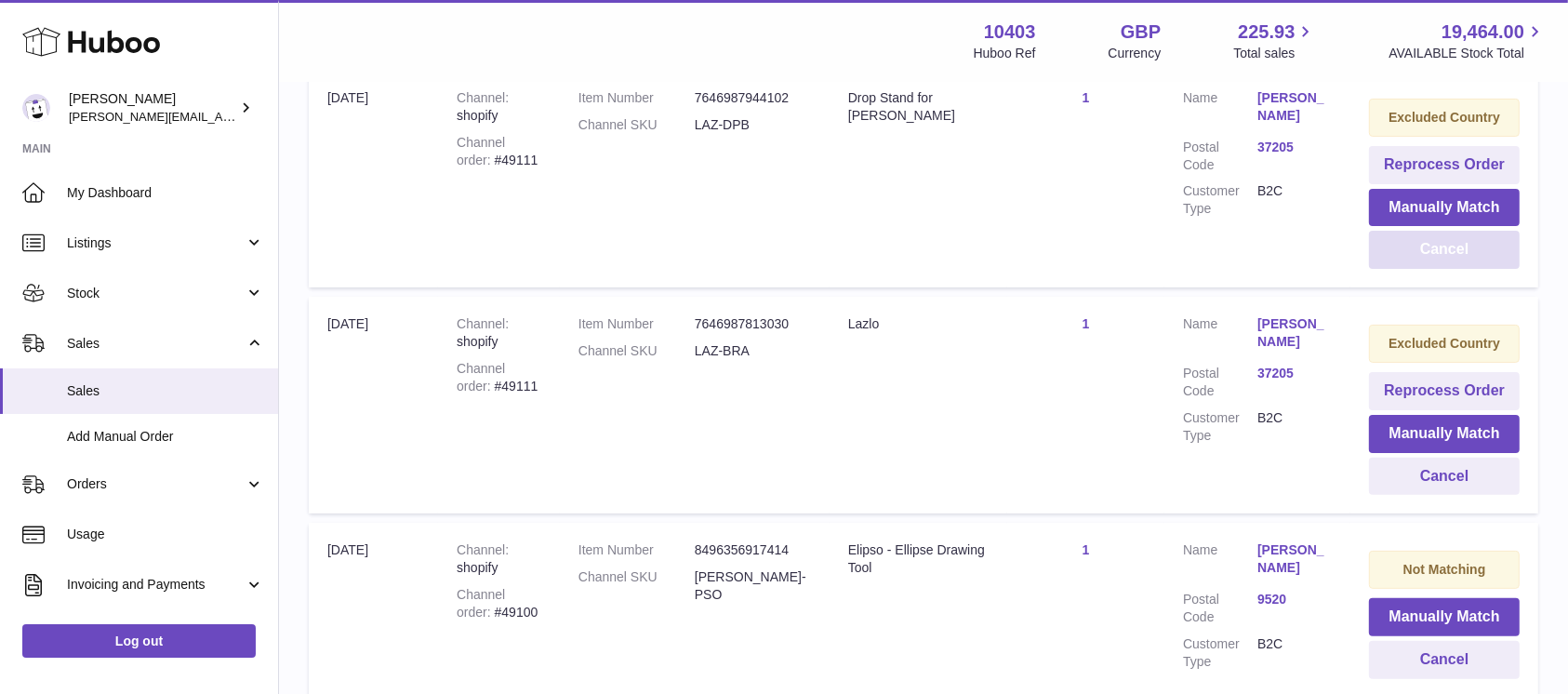
click at [1453, 265] on button "Cancel" at bounding box center [1445, 250] width 151 height 38
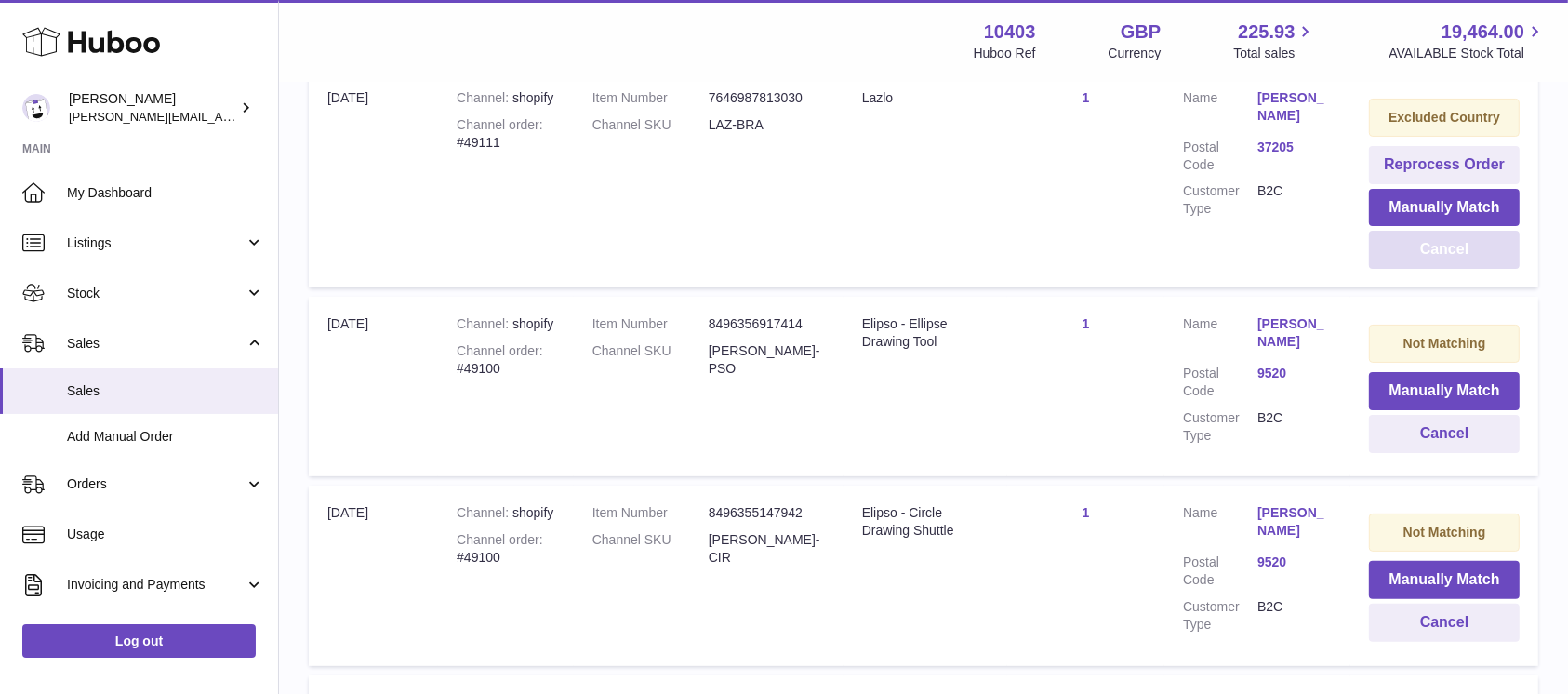
click at [1453, 265] on button "Cancel" at bounding box center [1445, 250] width 151 height 38
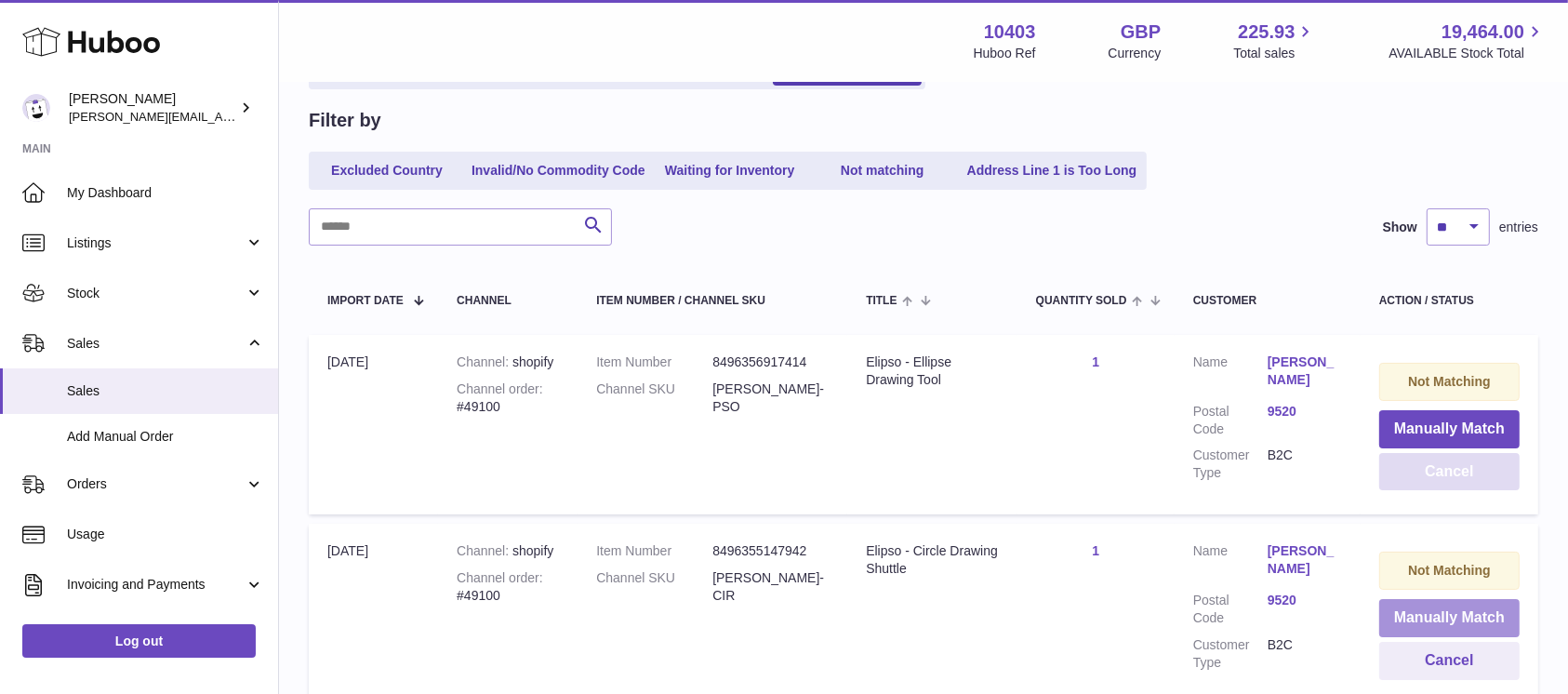
scroll to position [0, 0]
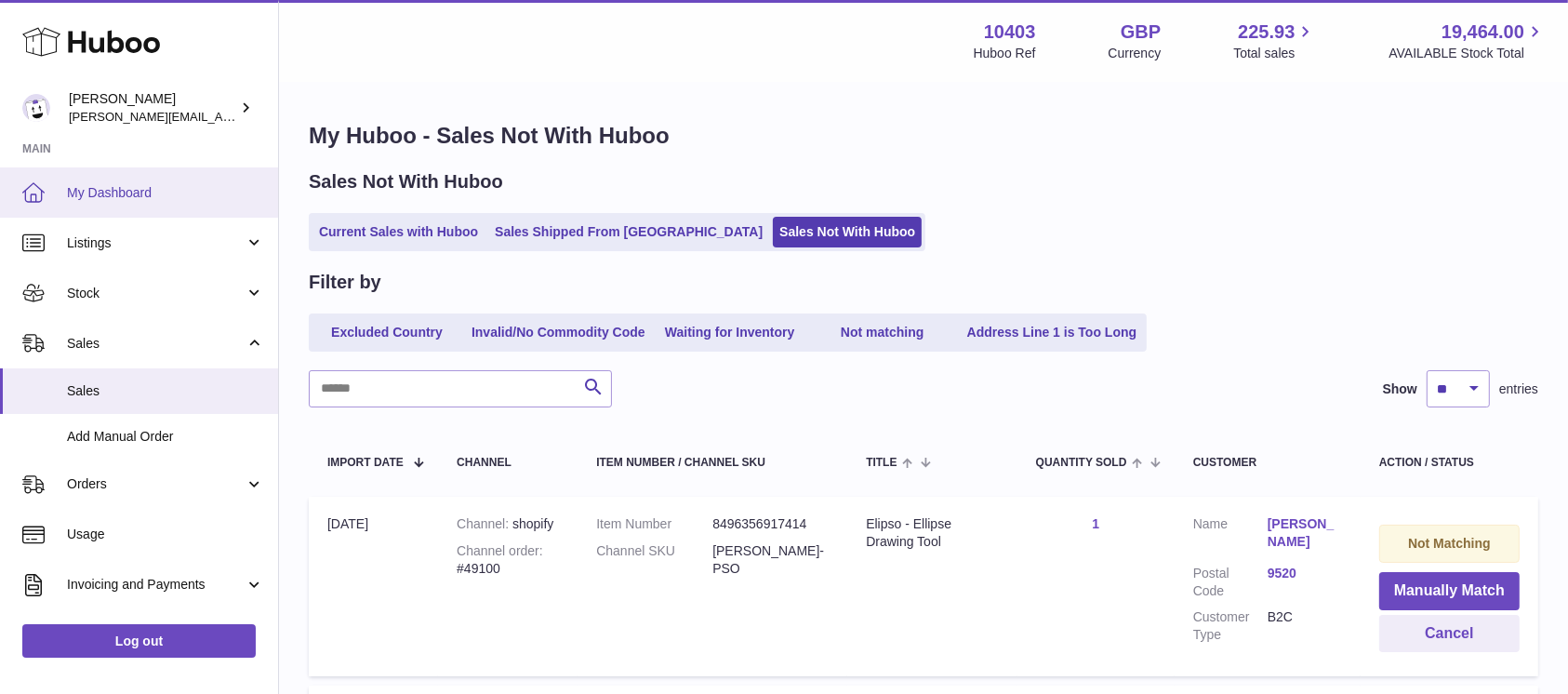
click at [88, 207] on link "My Dashboard" at bounding box center [139, 192] width 278 height 50
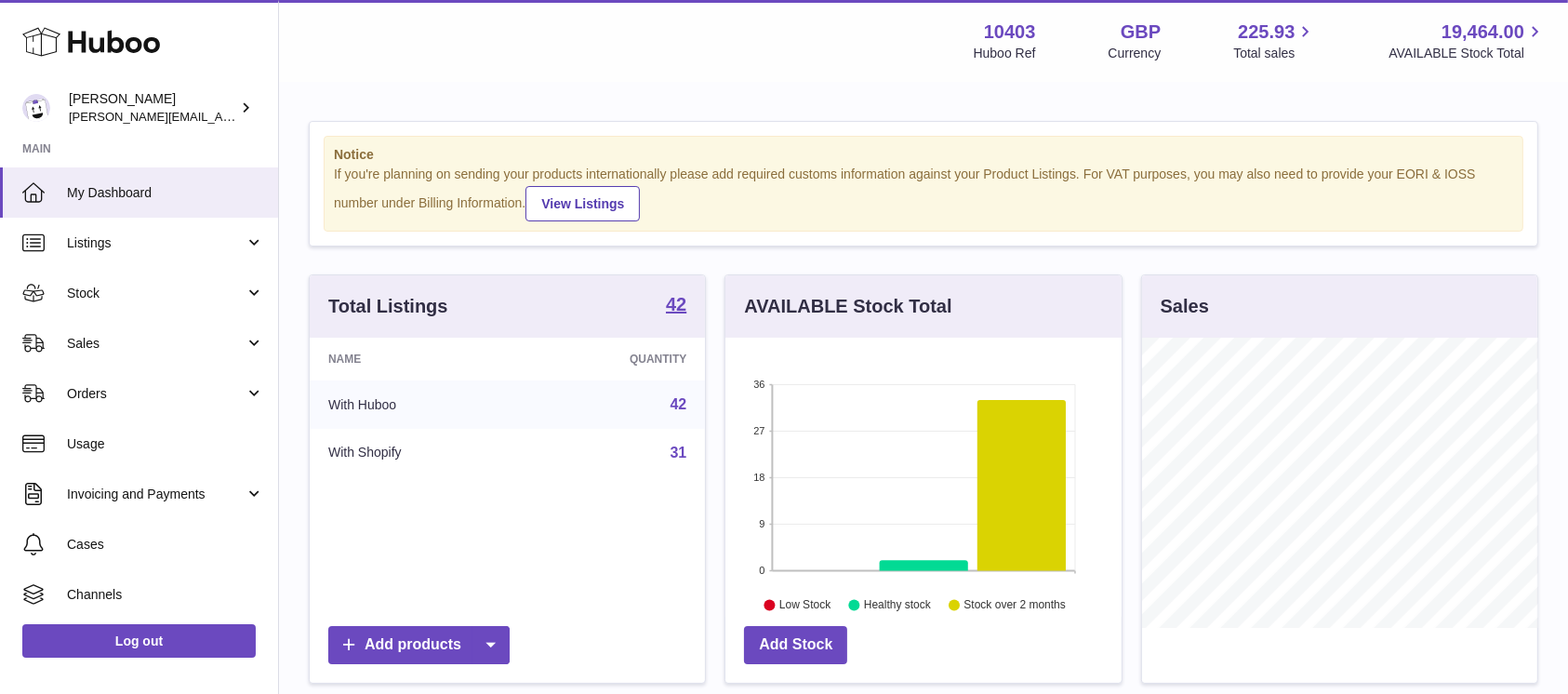
scroll to position [291, 395]
